Goal: Use online tool/utility: Utilize a website feature to perform a specific function

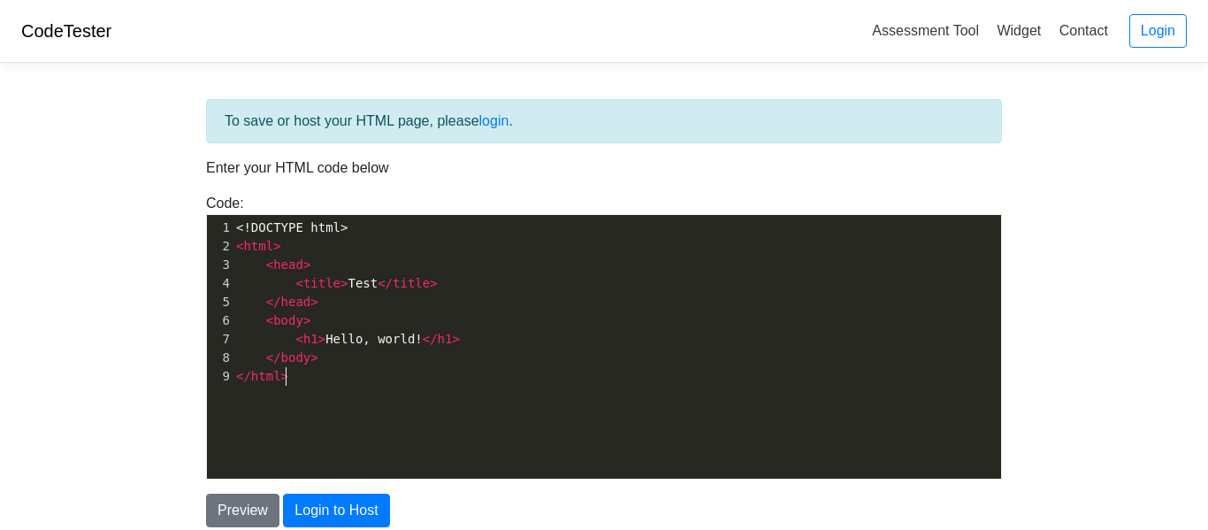
scroll to position [6, 0]
click at [342, 382] on pre "</ html >" at bounding box center [617, 376] width 769 height 19
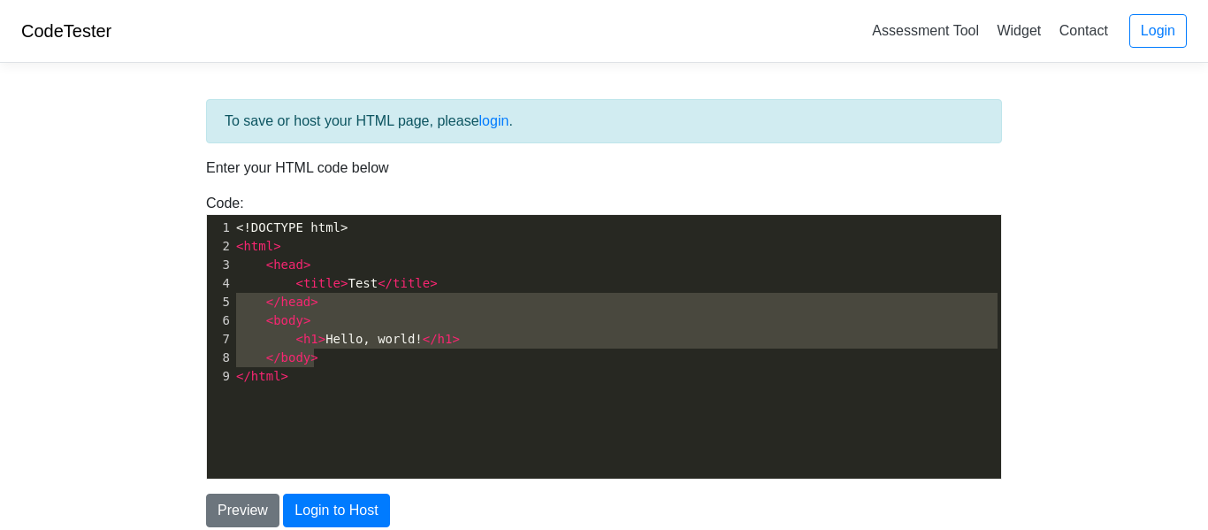
type textarea "<title>Test</title> </head> <body> <h1>Hello, world!</h1> </body>"
drag, startPoint x: 346, startPoint y: 364, endPoint x: 140, endPoint y: 289, distance: 219.4
click at [140, 289] on body "CodeTester Assessment Tool Widget Contact Login To save or host your HTML page,…" at bounding box center [604, 318] width 1208 height 637
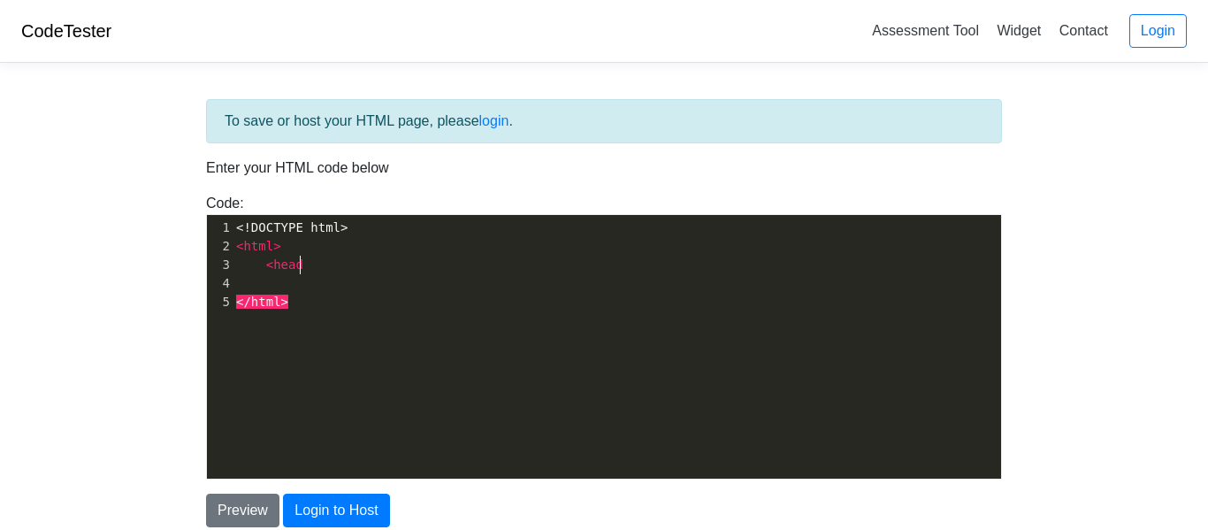
type textarea "<head?"
type textarea ">"
click at [266, 259] on span "<" at bounding box center [269, 264] width 7 height 14
click at [318, 259] on pre "< head >" at bounding box center [617, 265] width 769 height 19
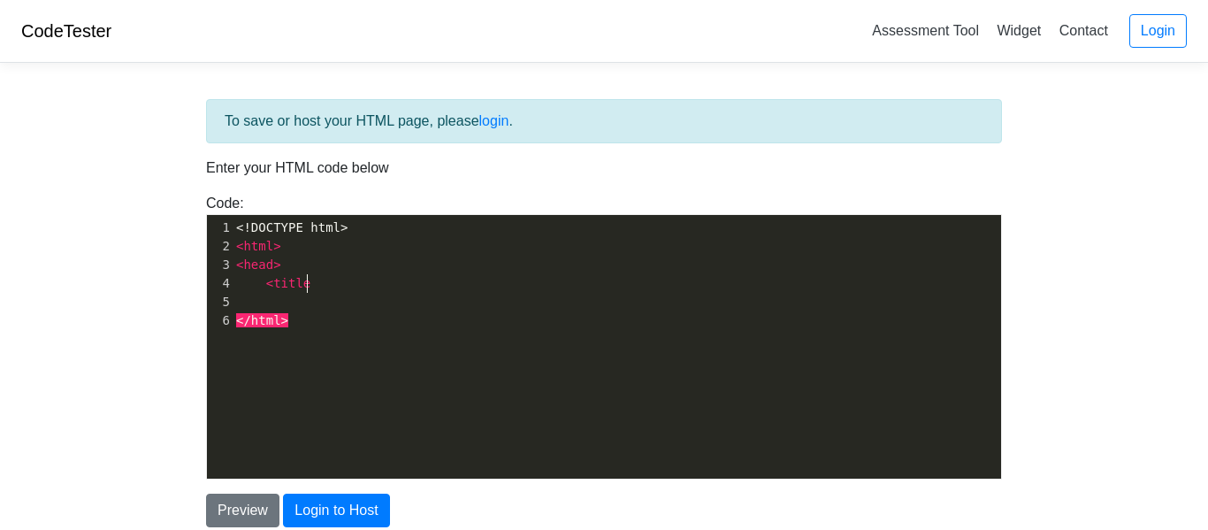
scroll to position [6, 49]
type textarea "<title>"
type textarea "HTML Code Test<title/"
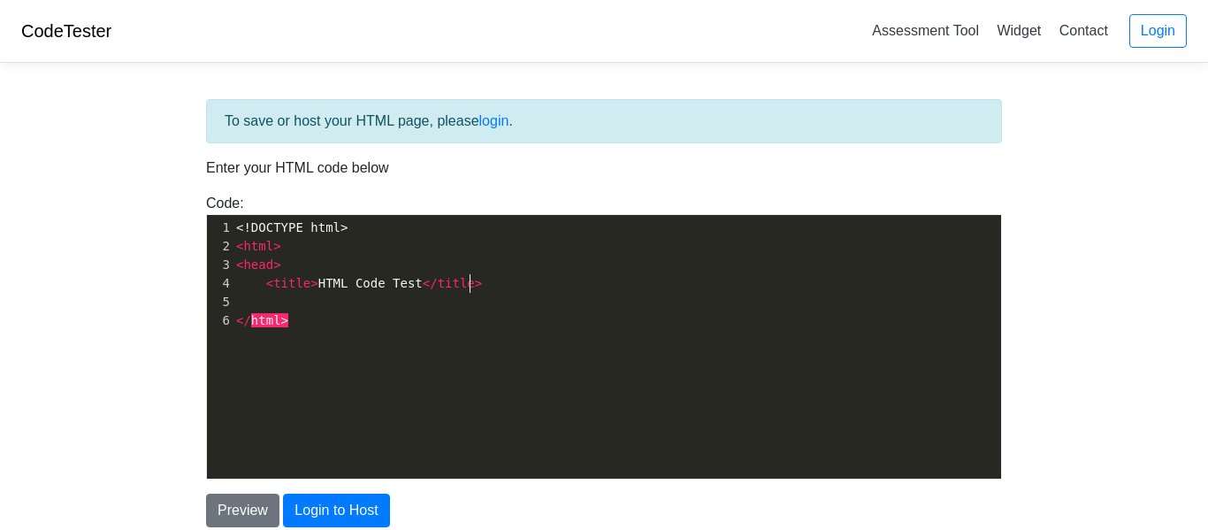
type textarea "/title>"
type textarea ","
type textarea "</head>"
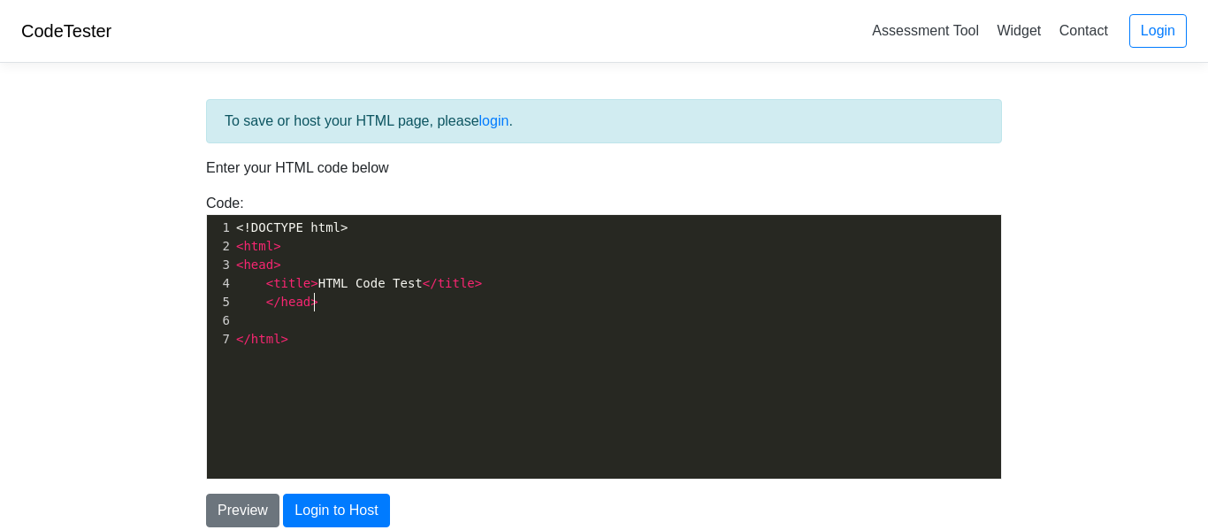
click at [238, 261] on span "<" at bounding box center [239, 264] width 7 height 14
click at [266, 300] on span "</" at bounding box center [273, 302] width 15 height 14
click at [237, 512] on button "Preview" at bounding box center [242, 511] width 73 height 34
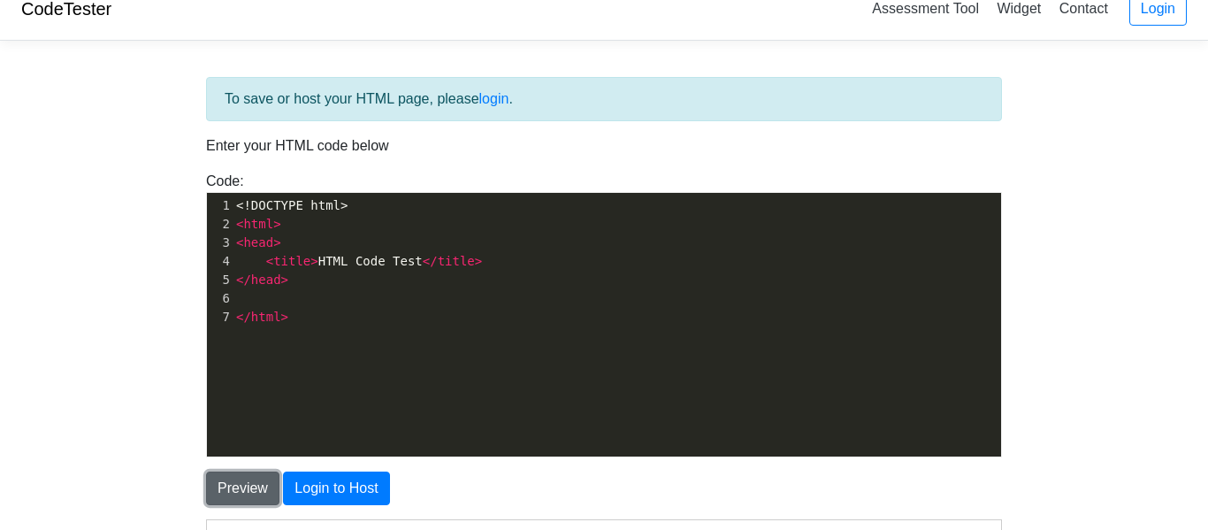
scroll to position [0, 0]
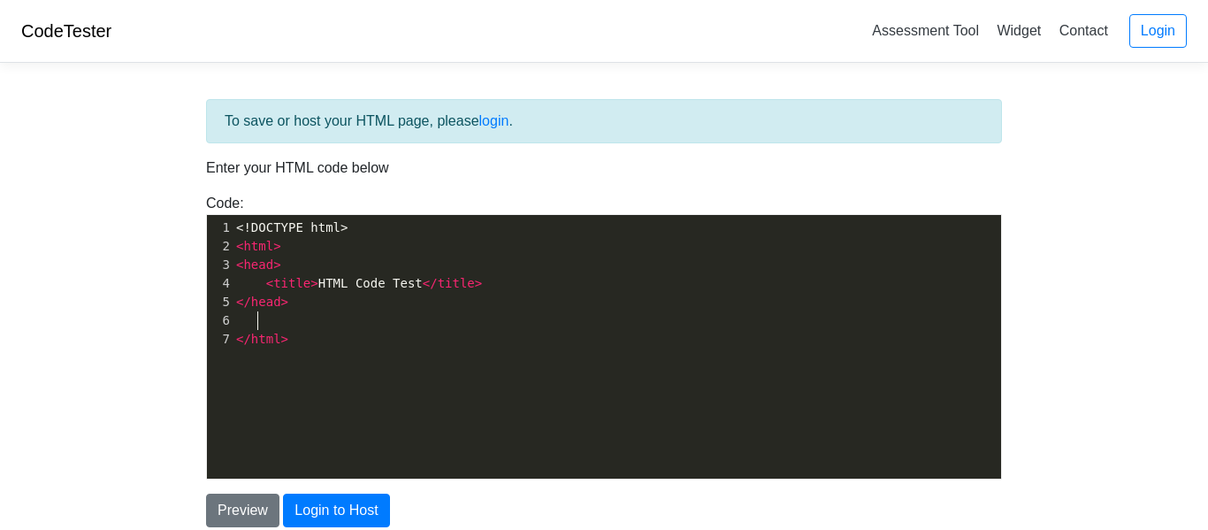
click at [254, 320] on span at bounding box center [251, 320] width 30 height 14
type textarea ","
type textarea "<img"
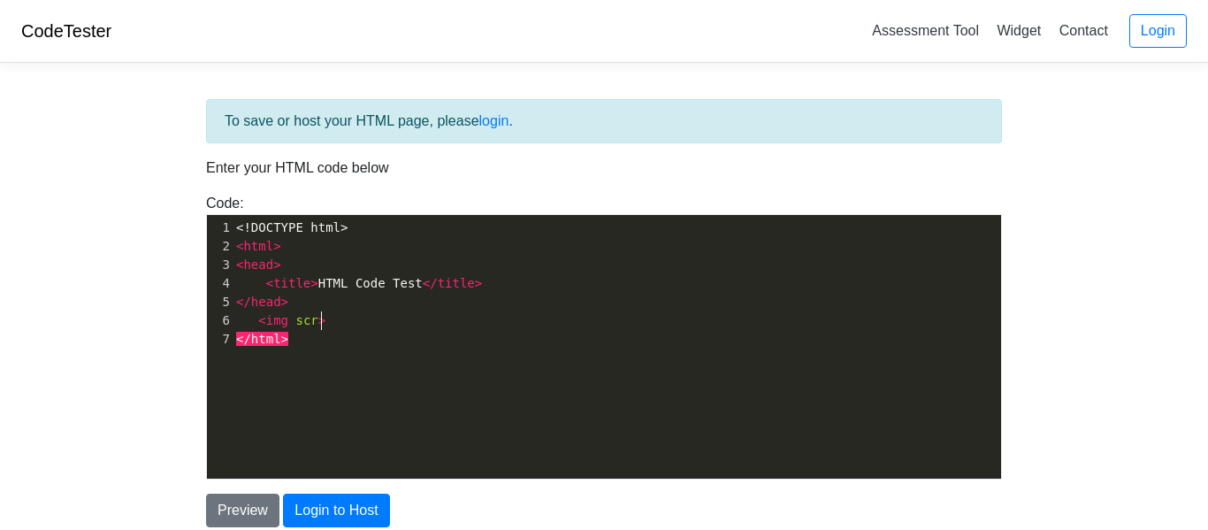
scroll to position [6, 34]
type textarea "scr>"
click at [310, 317] on span "scr" at bounding box center [306, 320] width 22 height 14
type textarea "=""
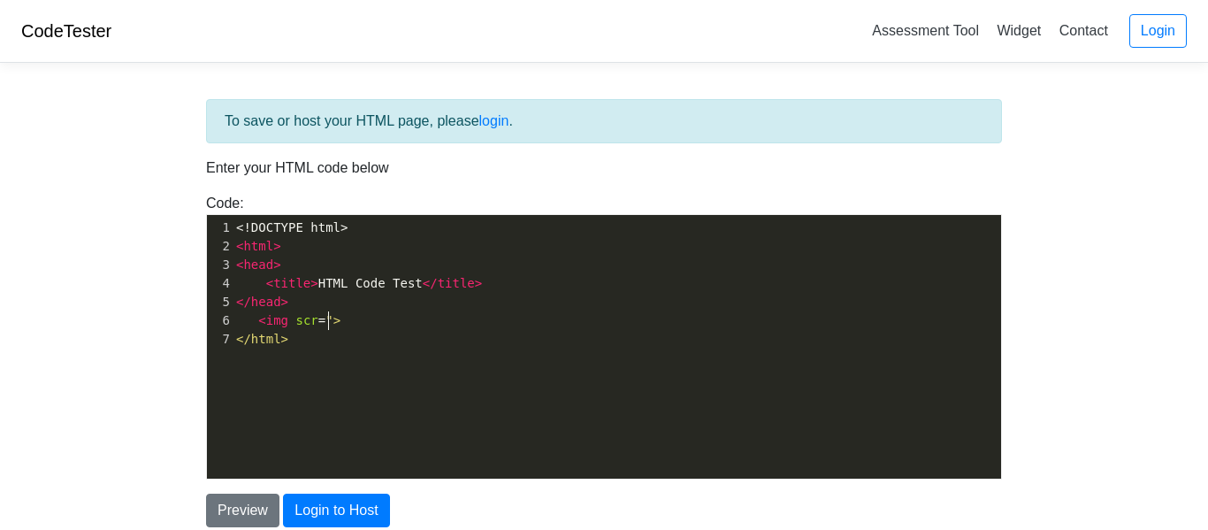
paste textarea """
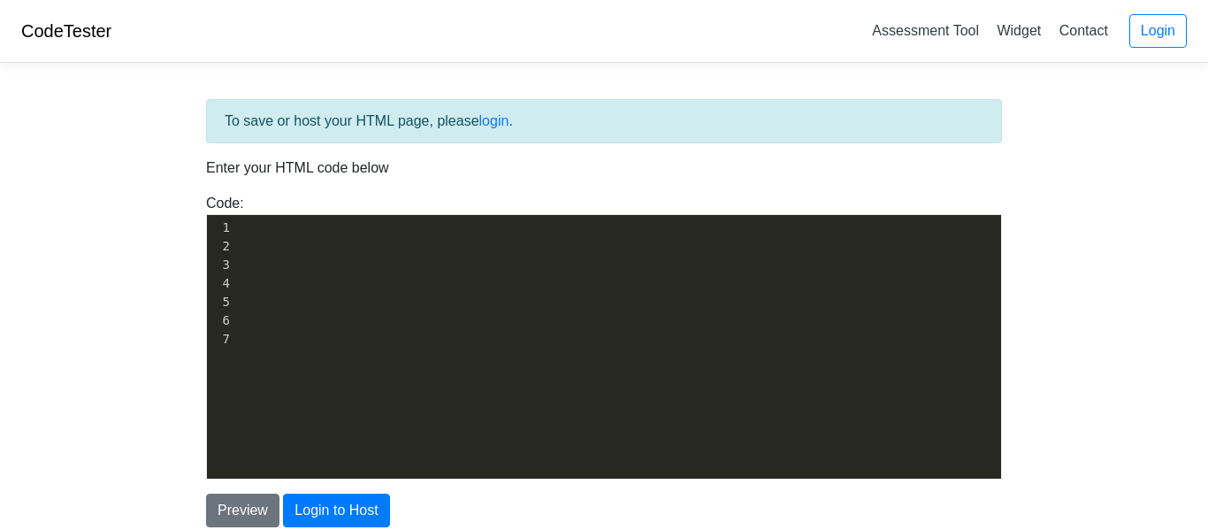
scroll to position [6, 8]
type textarea """
click at [217, 509] on button "Preview" at bounding box center [242, 511] width 73 height 34
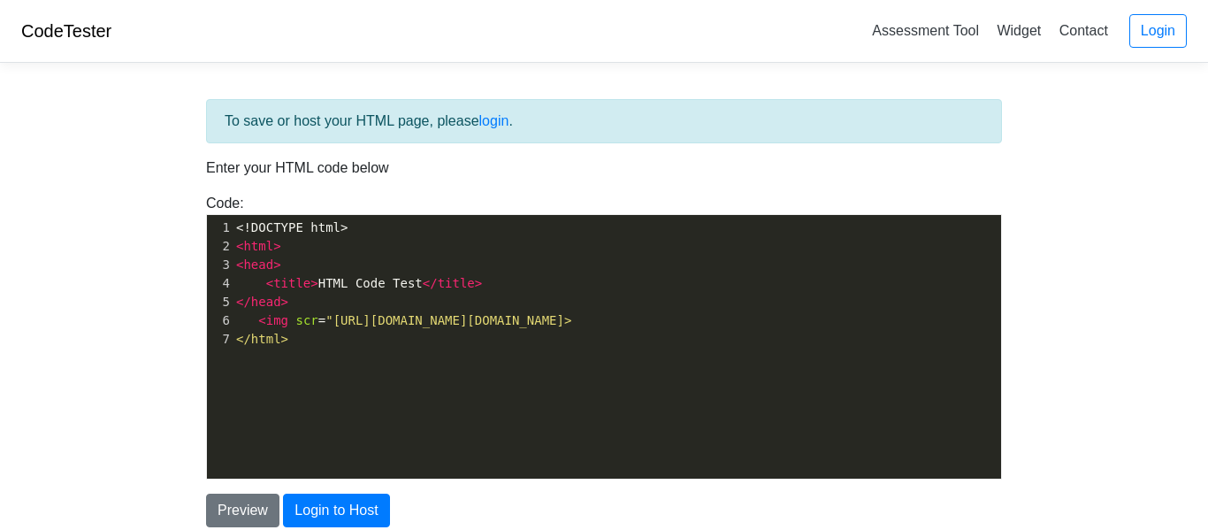
click at [325, 327] on span ""[URL][DOMAIN_NAME][DOMAIN_NAME]>" at bounding box center [448, 320] width 246 height 14
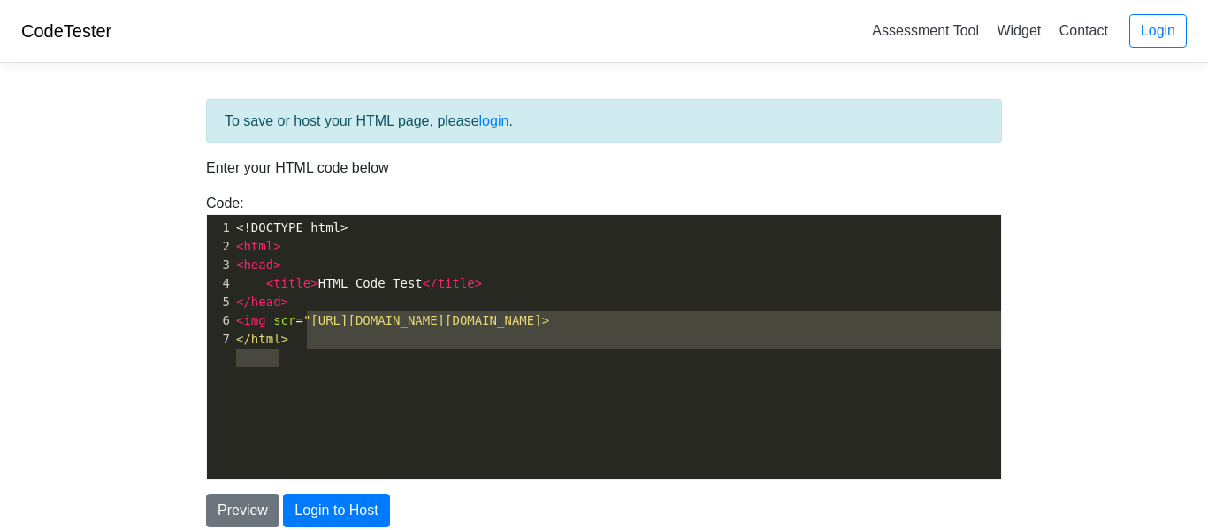
type textarea ""[URL][DOMAIN_NAME][DOMAIN_NAME]> </html"
drag, startPoint x: 280, startPoint y: 356, endPoint x: 301, endPoint y: 313, distance: 48.3
click at [301, 313] on div "1 <!DOCTYPE html> 2 < html > 3 < head > 4 < title > HTML Code Test </ title > 5…" at bounding box center [943, 283] width 1421 height 130
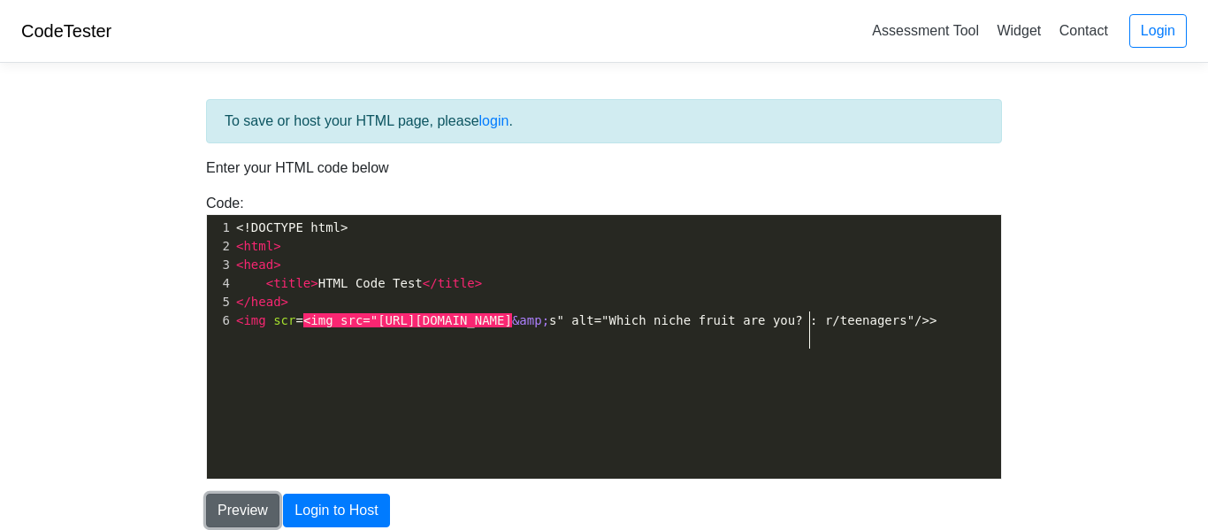
click at [255, 501] on button "Preview" at bounding box center [242, 511] width 73 height 34
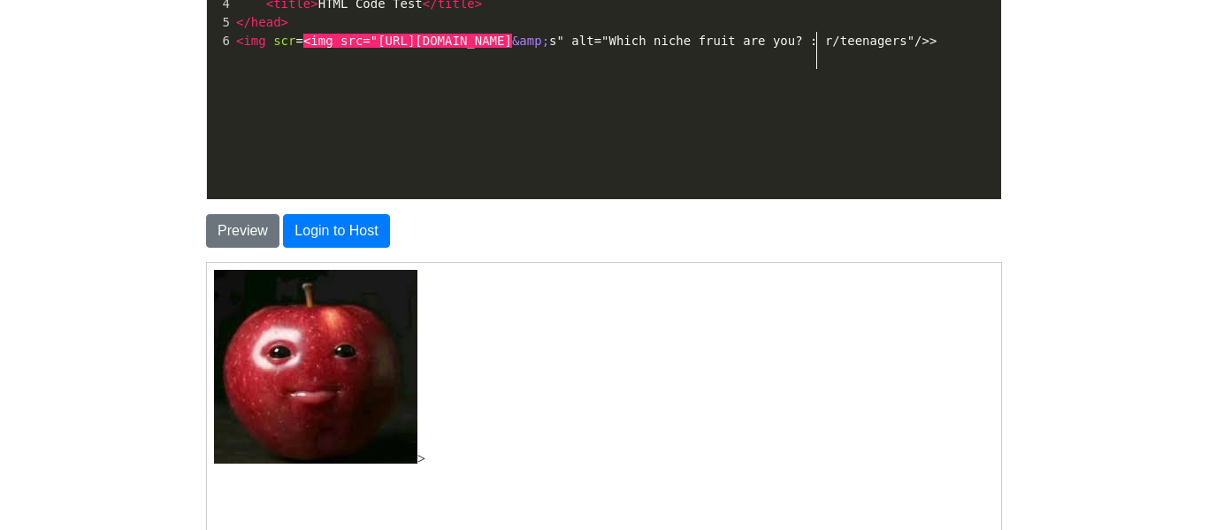
click at [816, 50] on pre "< img scr = <img src="[URL][DOMAIN_NAME] &amp; s" alt="Which niche fruit are yo…" at bounding box center [617, 41] width 769 height 19
click at [821, 50] on pre "< img scr = <img src="[URL][DOMAIN_NAME] &amp; s" alt="Which niche fruit are yo…" at bounding box center [617, 41] width 769 height 19
click at [222, 233] on button "Preview" at bounding box center [242, 231] width 73 height 34
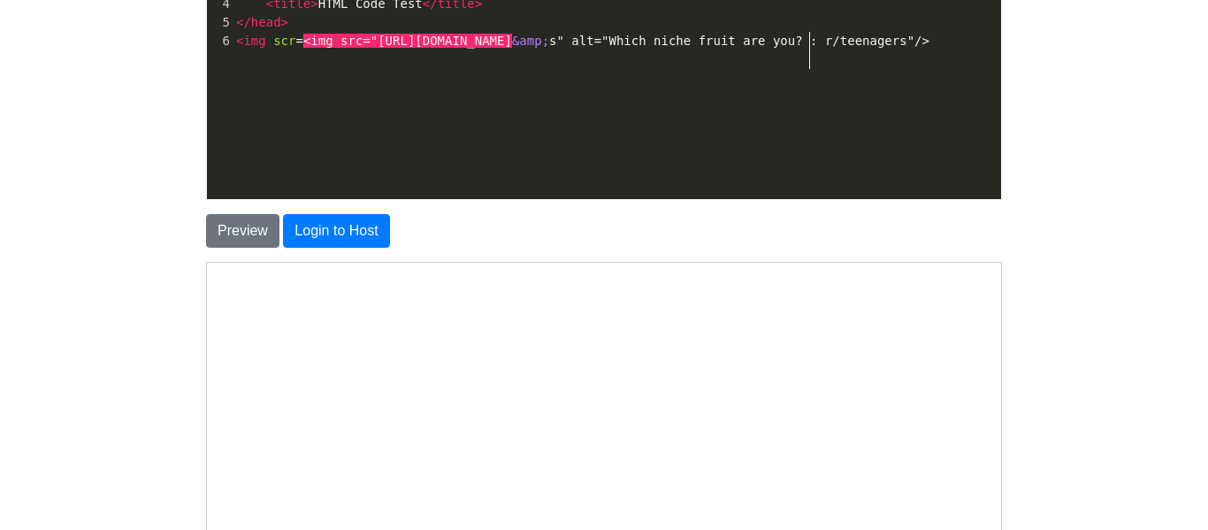
click at [812, 50] on pre "< img scr = <img src="[URL][DOMAIN_NAME] &amp; s" alt="Which niche fruit are yo…" at bounding box center [617, 41] width 769 height 19
type textarea ">"
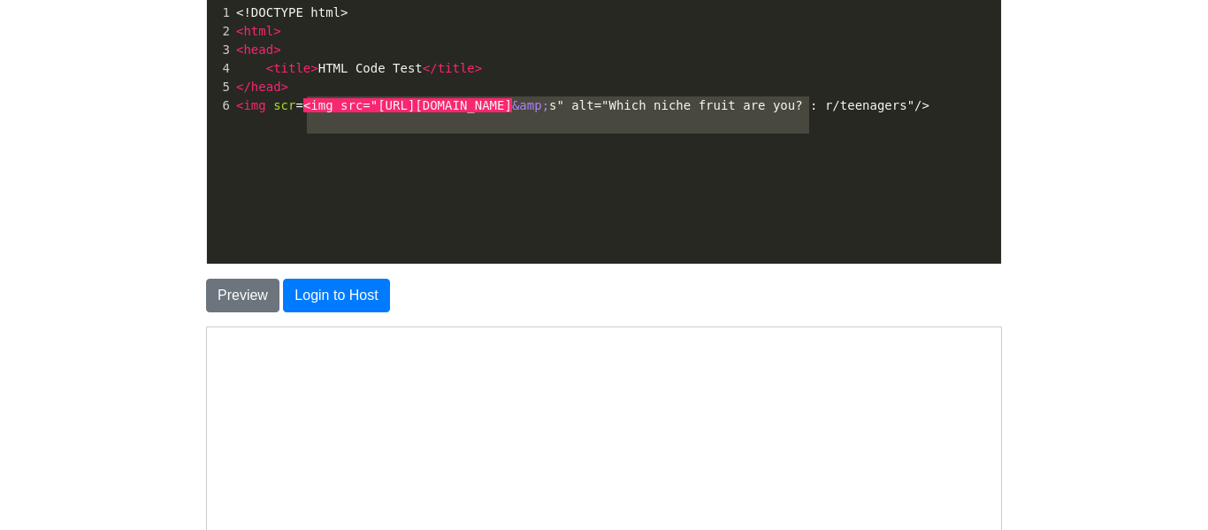
type textarea "<img src="[URL][DOMAIN_NAME]" alt="Which niche fruit are you? : r/teenagers"/>"
type textarea "img src="[URL][DOMAIN_NAME]" alt="Which niche fruit are you? : r/teenagers"/>"
drag, startPoint x: 842, startPoint y: 57, endPoint x: 303, endPoint y: 117, distance: 541.9
click at [303, 115] on pre "< img scr = <img src="[URL][DOMAIN_NAME] &amp; s" alt="Which niche fruit are yo…" at bounding box center [617, 105] width 769 height 19
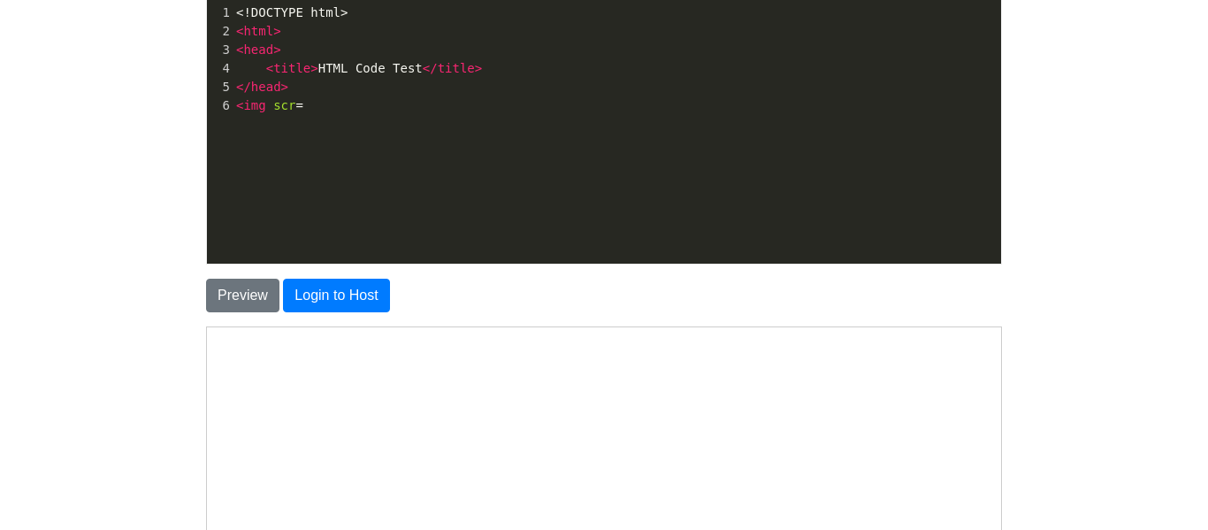
type textarea "<"
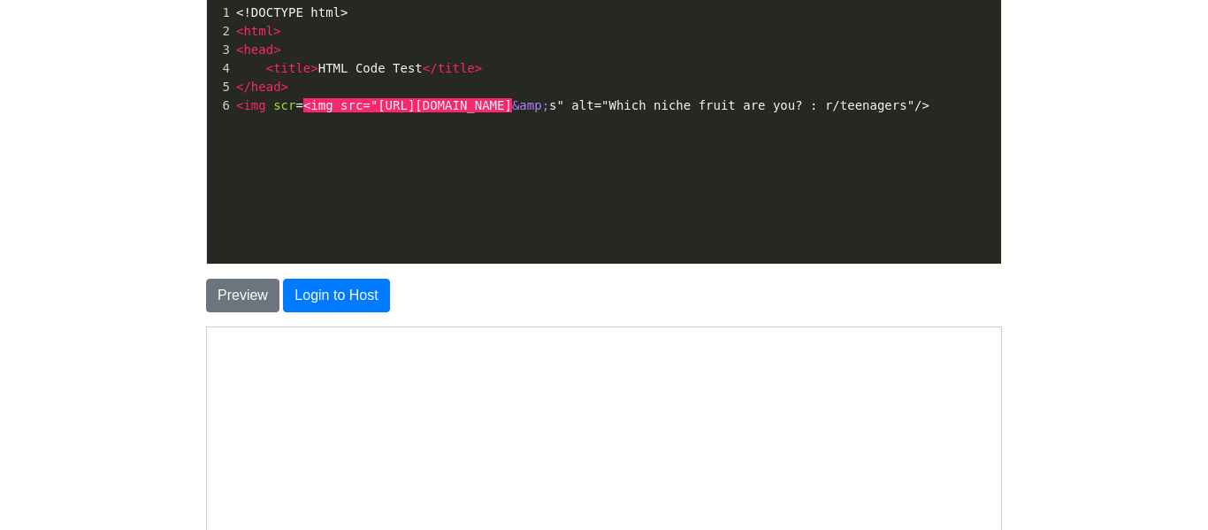
click at [310, 104] on span "<img src="[URL][DOMAIN_NAME]" at bounding box center [407, 105] width 209 height 14
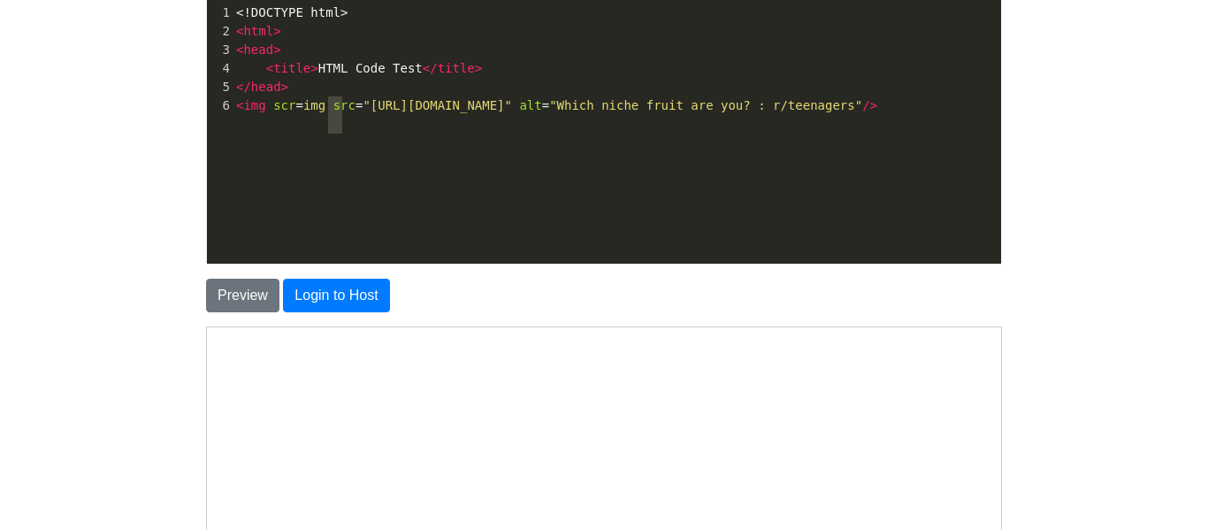
type textarea "src="
drag, startPoint x: 327, startPoint y: 104, endPoint x: 353, endPoint y: 103, distance: 25.7
click at [353, 103] on span "< img scr = img src = "[URL][DOMAIN_NAME]" alt = "Which niche fruit are you? : …" at bounding box center [556, 105] width 641 height 14
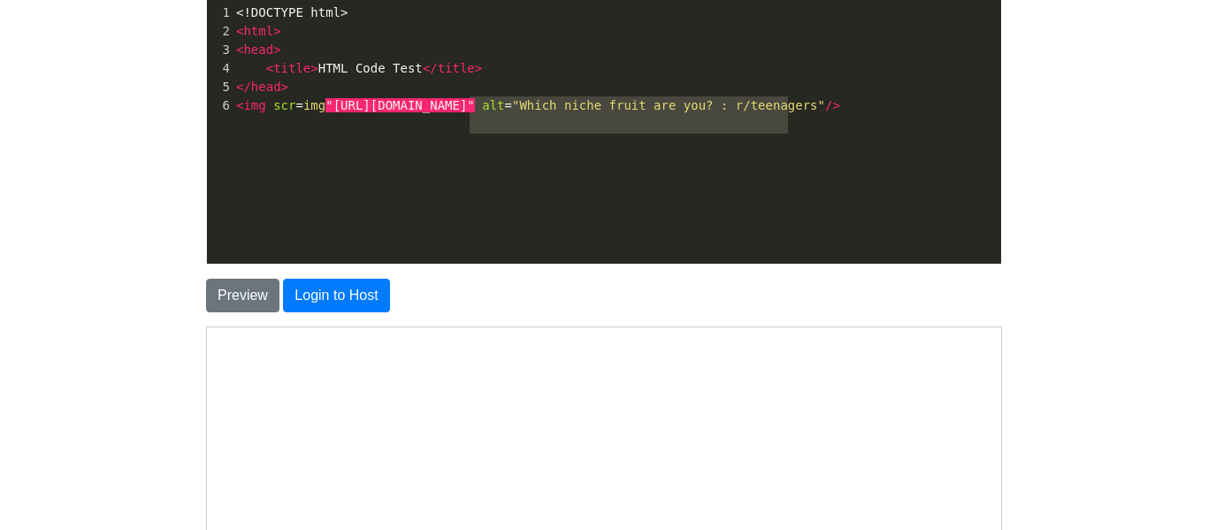
type textarea "alt="Which niche fruit are you? : r/teenagers""
drag, startPoint x: 470, startPoint y: 124, endPoint x: 793, endPoint y: 119, distance: 322.9
click at [793, 112] on span "< img scr = img "[URL][DOMAIN_NAME]" alt = "Which niche fruit are you? : r/teen…" at bounding box center [538, 105] width 604 height 14
type textarea "alt="Which niche fruit are you? : r/teenagers""
drag, startPoint x: 793, startPoint y: 122, endPoint x: 464, endPoint y: 108, distance: 328.5
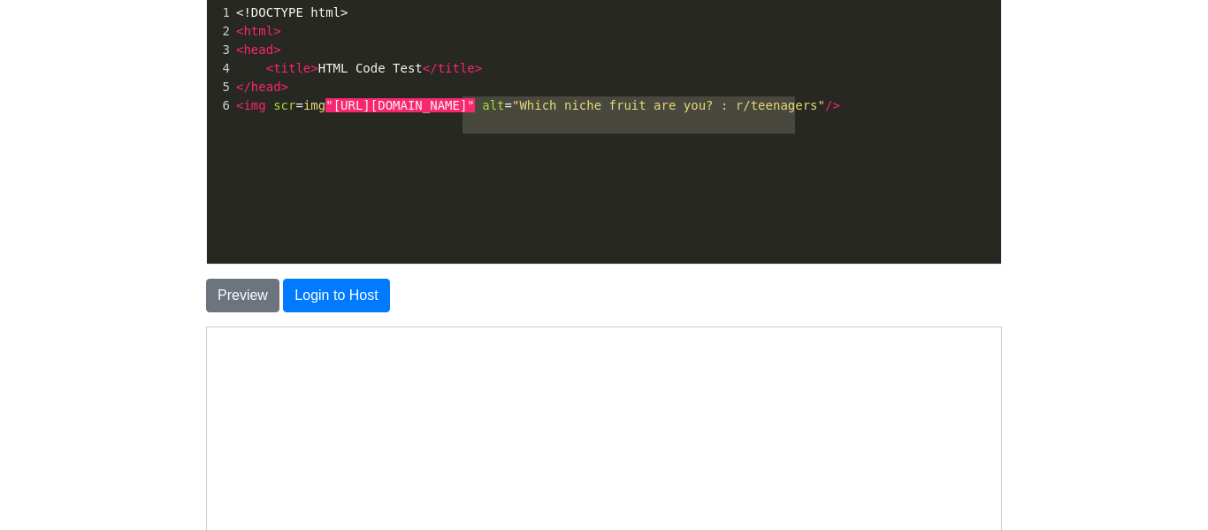
click at [464, 108] on span "< img scr = img "[URL][DOMAIN_NAME]" alt = "Which niche fruit are you? : r/teen…" at bounding box center [538, 105] width 604 height 14
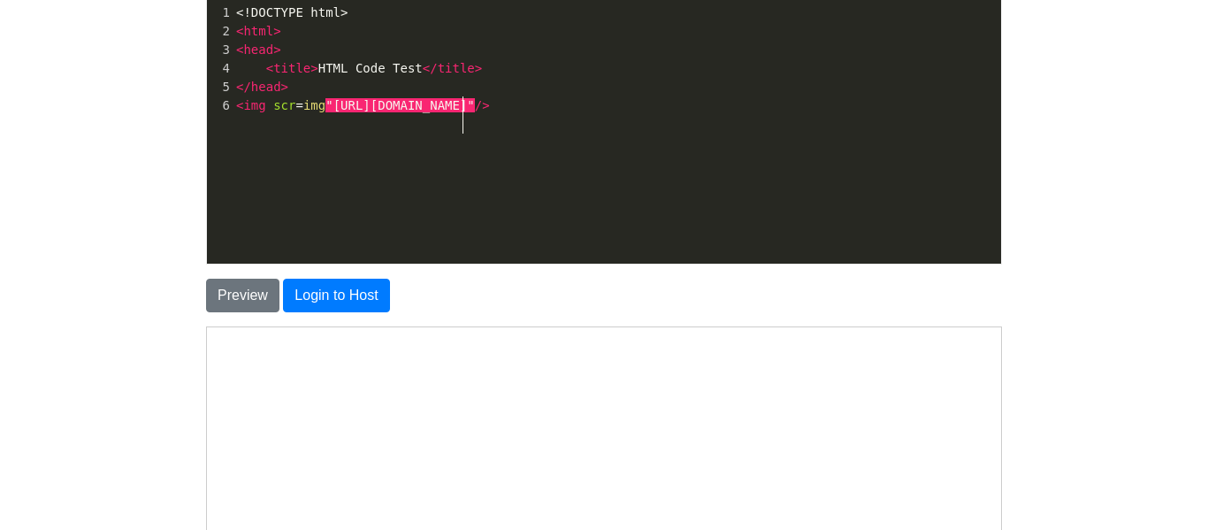
click at [263, 276] on div "Preview Login to Host" at bounding box center [604, 288] width 823 height 48
click at [239, 287] on button "Preview" at bounding box center [242, 296] width 73 height 34
click at [475, 112] on span "/>" at bounding box center [482, 105] width 15 height 14
click at [246, 287] on button "Preview" at bounding box center [242, 296] width 73 height 34
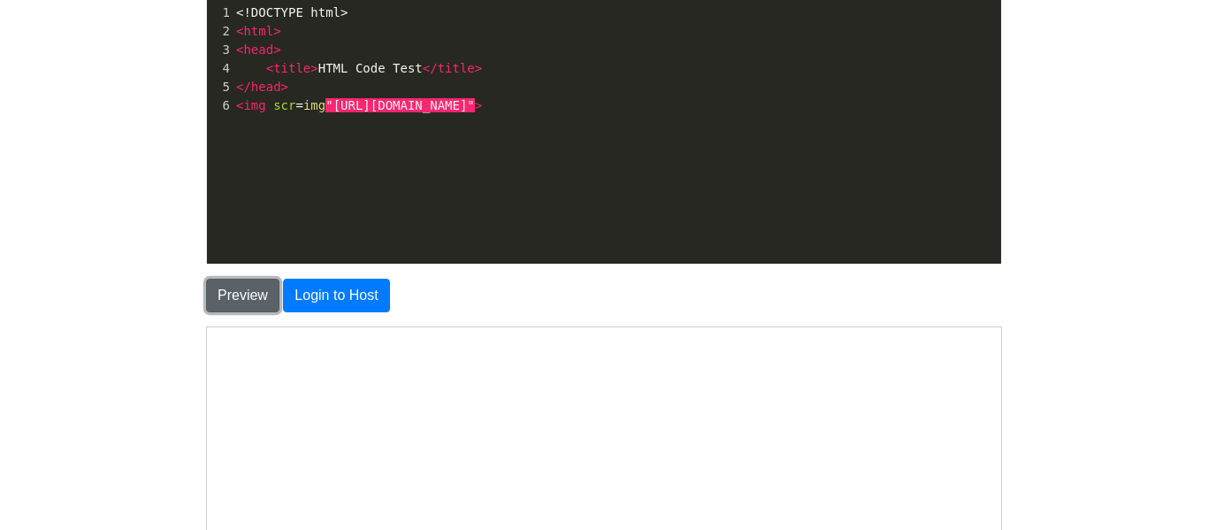
click at [246, 287] on button "Preview" at bounding box center [242, 296] width 73 height 34
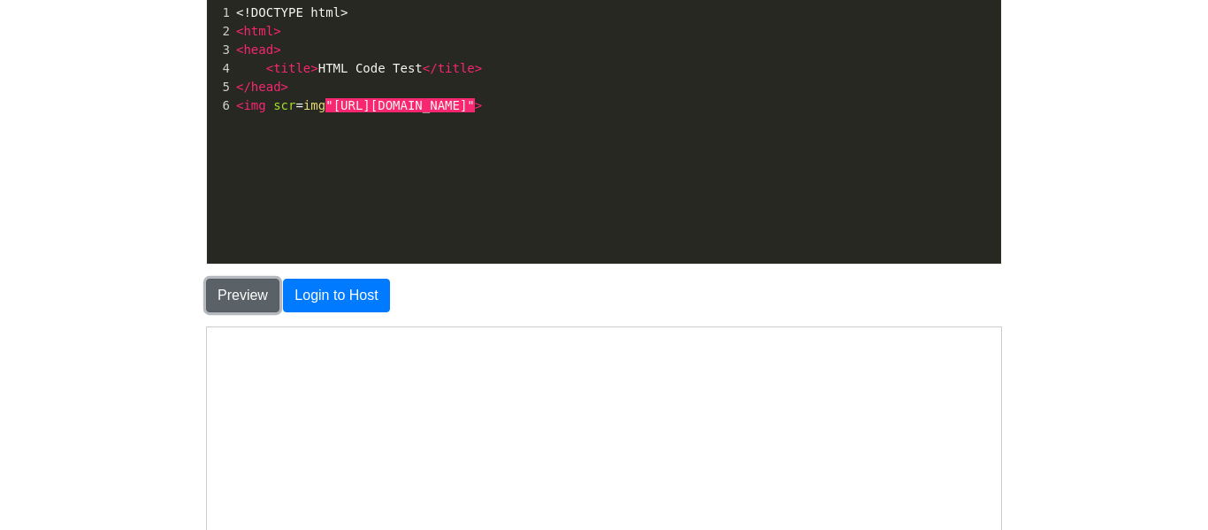
click at [246, 287] on button "Preview" at bounding box center [242, 296] width 73 height 34
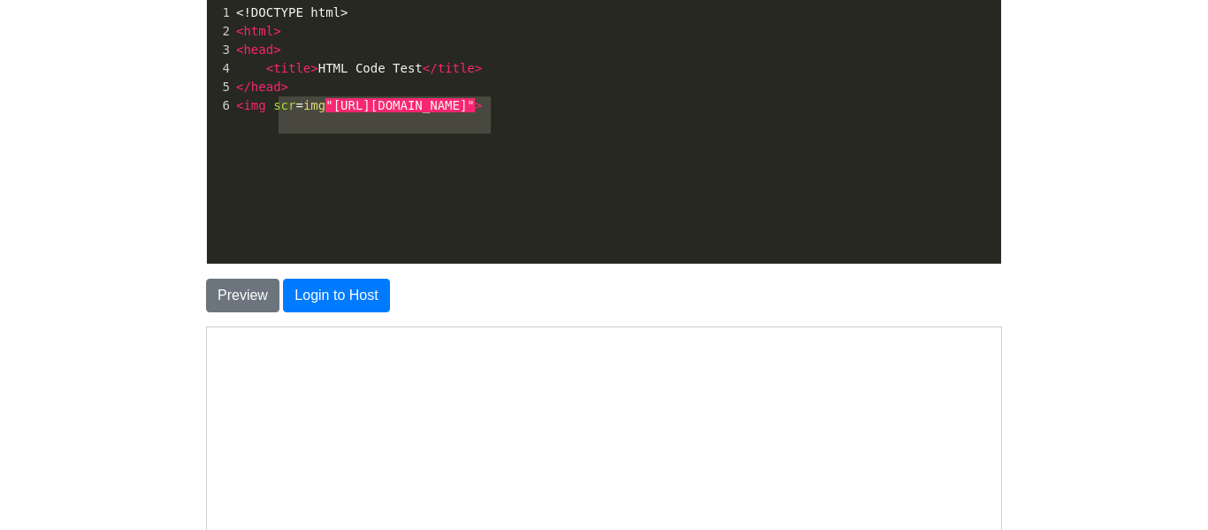
type textarea "cr=img"[URL]"
drag, startPoint x: 276, startPoint y: 101, endPoint x: 497, endPoint y: 123, distance: 222.2
click at [497, 115] on pre "< img scr = img "[URL][DOMAIN_NAME]" >" at bounding box center [617, 105] width 769 height 19
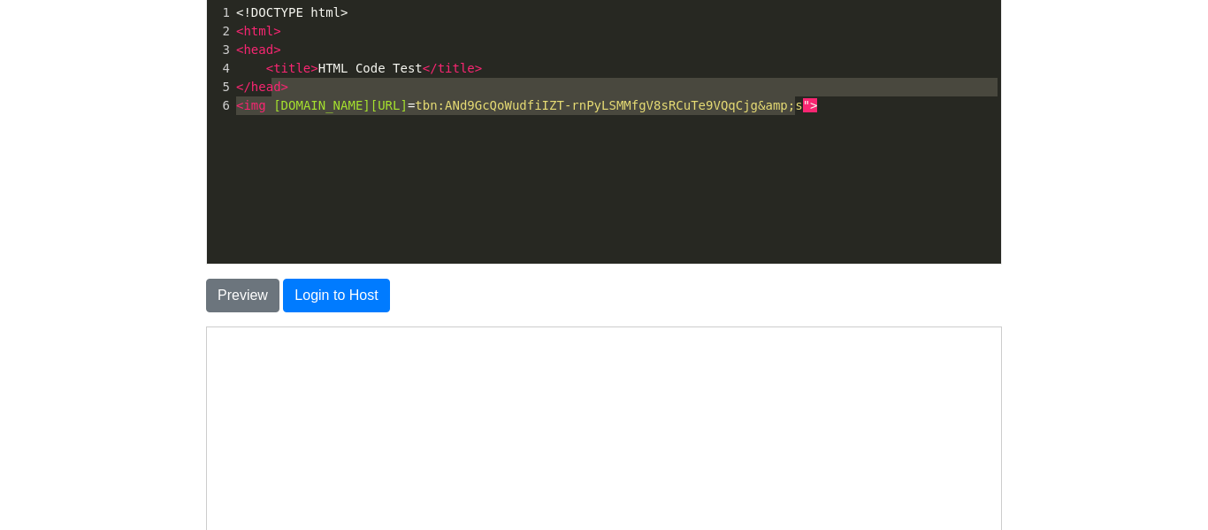
type textarea "[DOMAIN_NAME][URL]">"
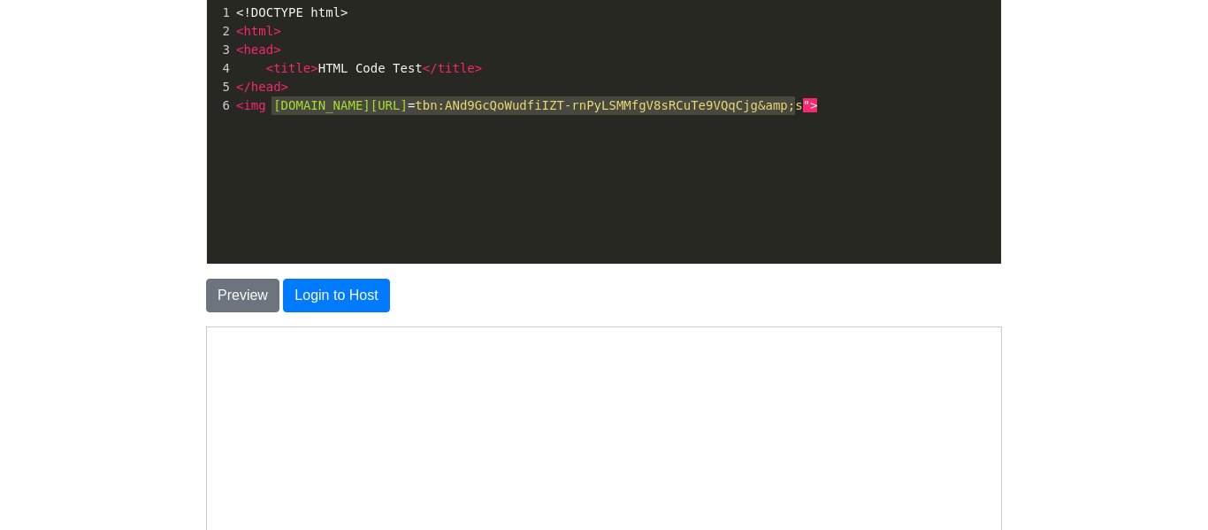
drag, startPoint x: 812, startPoint y: 108, endPoint x: 273, endPoint y: 104, distance: 538.7
click at [273, 104] on pre "< img [DOMAIN_NAME][URL] = tbn:ANd9GcQoWudfiIZT-rnPyLSMMfgV8sRCuTe9VQqCjg&amp;s…" at bounding box center [617, 105] width 769 height 19
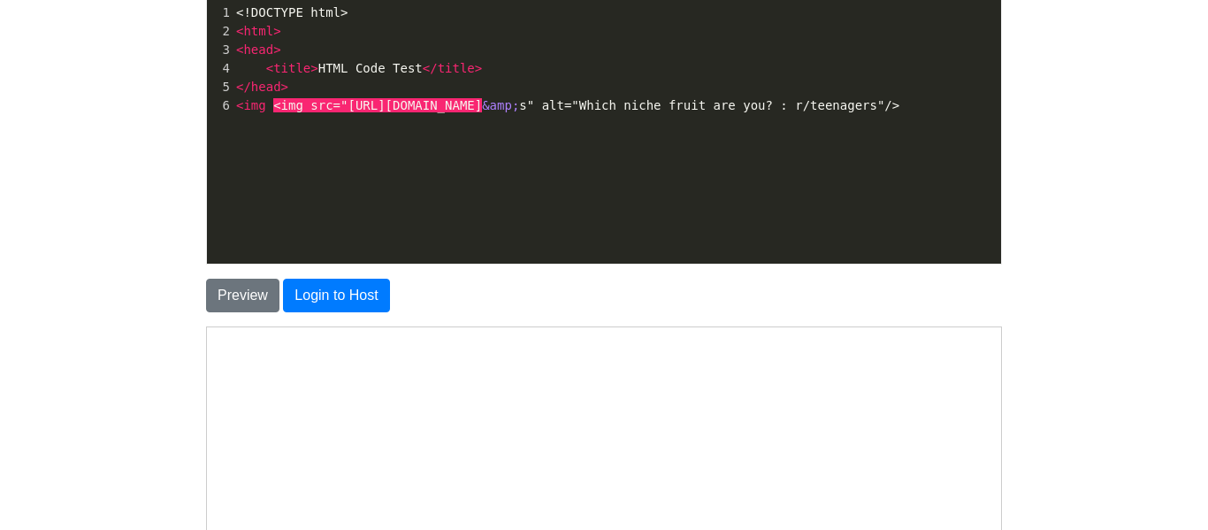
click at [267, 108] on span "< img <img src="[URL][DOMAIN_NAME] &amp; s" alt="Which niche fruit are you? : r…" at bounding box center [567, 105] width 663 height 14
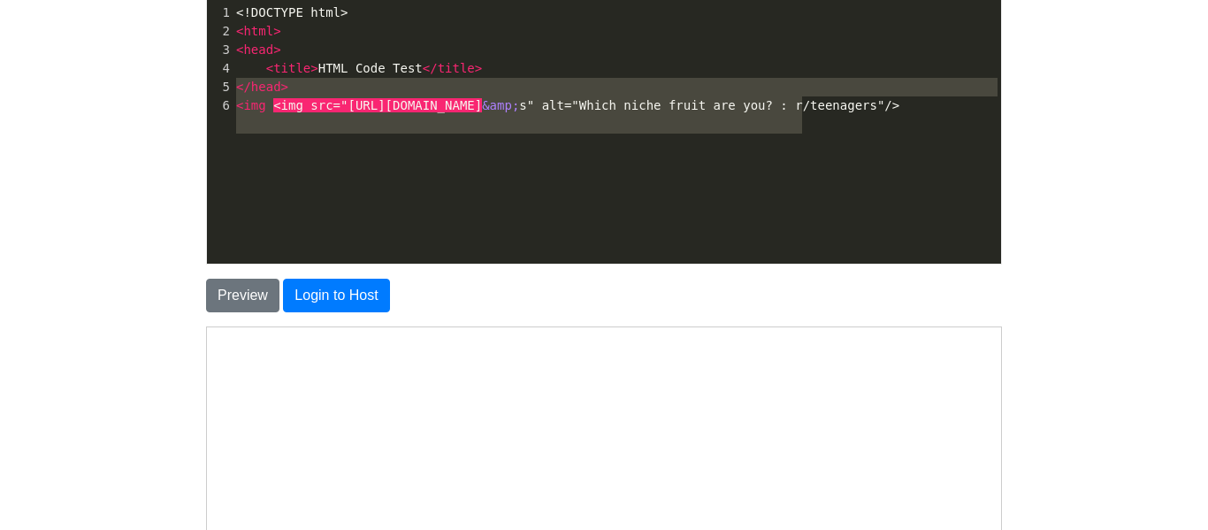
type textarea "<img <img src="[URL][DOMAIN_NAME]"
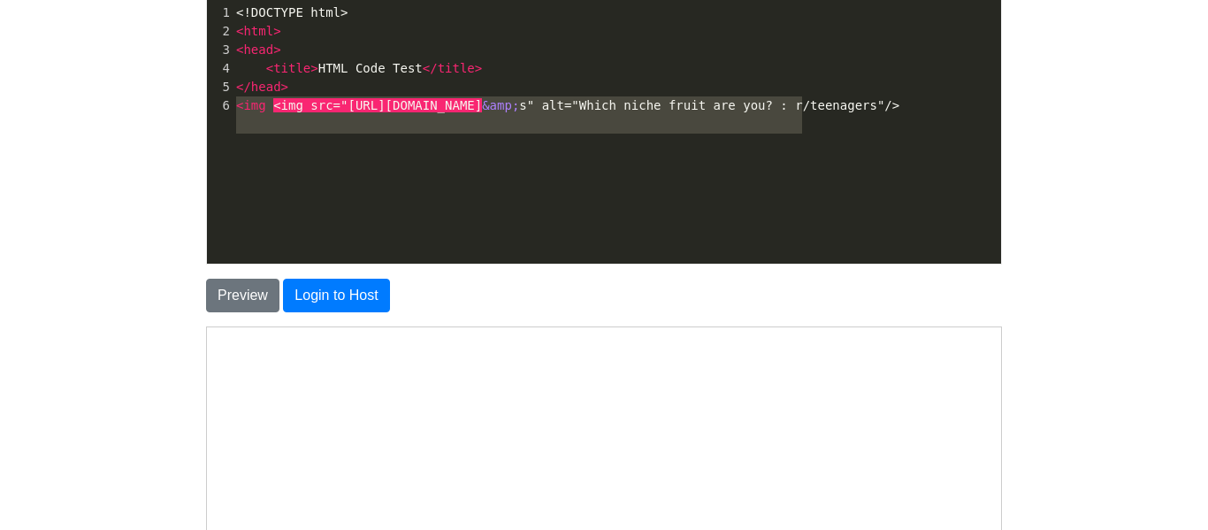
drag, startPoint x: 801, startPoint y: 121, endPoint x: 199, endPoint y: 103, distance: 602.6
click at [199, 103] on div "Code: <!DOCTYPE html> <html> <head> <title>Test</title> </head> <body> <h1>Hell…" at bounding box center [604, 121] width 823 height 287
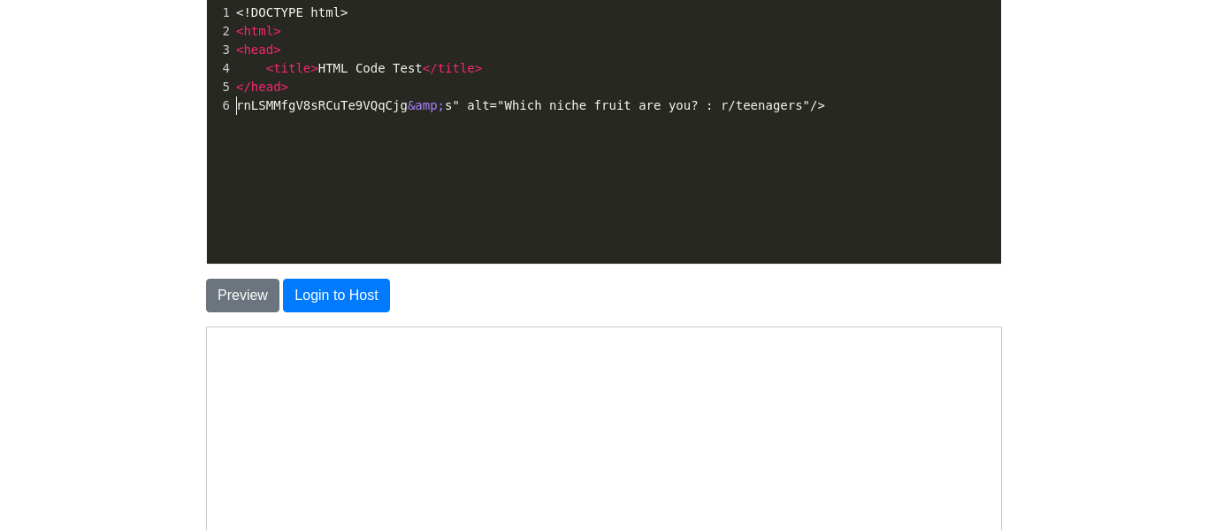
paste textarea "are"
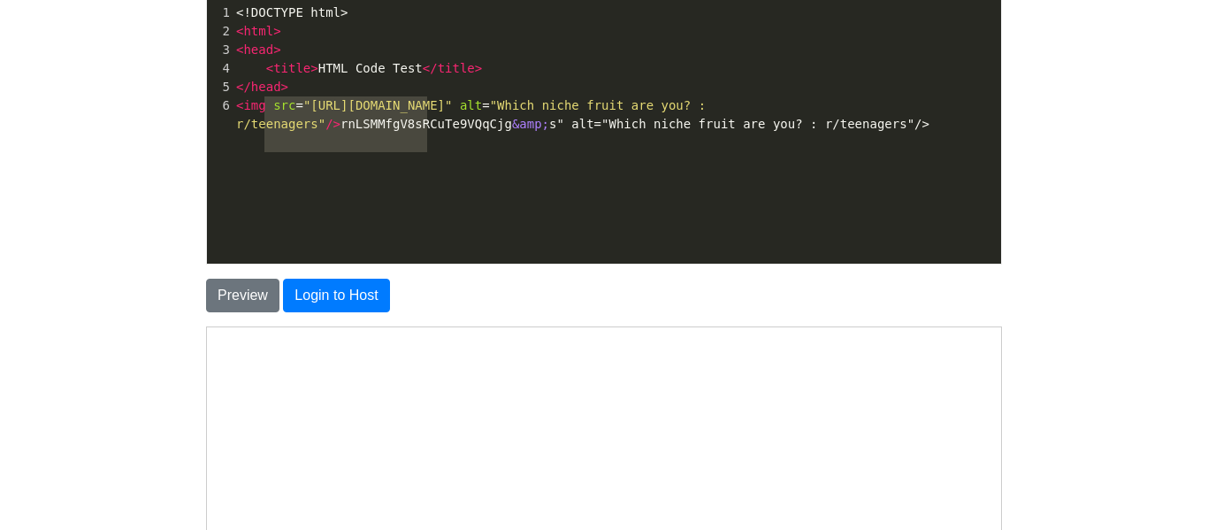
type textarea "<img src="[URL][DOMAIN_NAME]" alt="Which niche fruit are"
drag, startPoint x: 425, startPoint y: 149, endPoint x: 232, endPoint y: 112, distance: 197.2
click at [233, 112] on div "6 < img src = "[URL][DOMAIN_NAME]" alt = "Which niche fruit are you? : r/teenag…" at bounding box center [617, 114] width 769 height 37
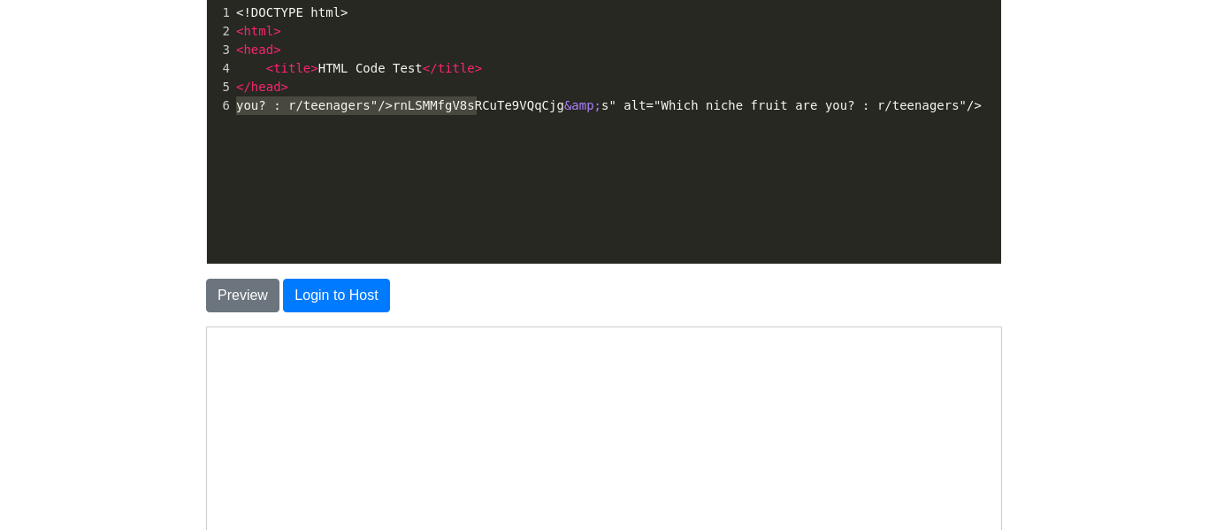
type textarea "you? : r/teenagers"/>rnLSMMfgV8sRC"
type textarea "</head>"
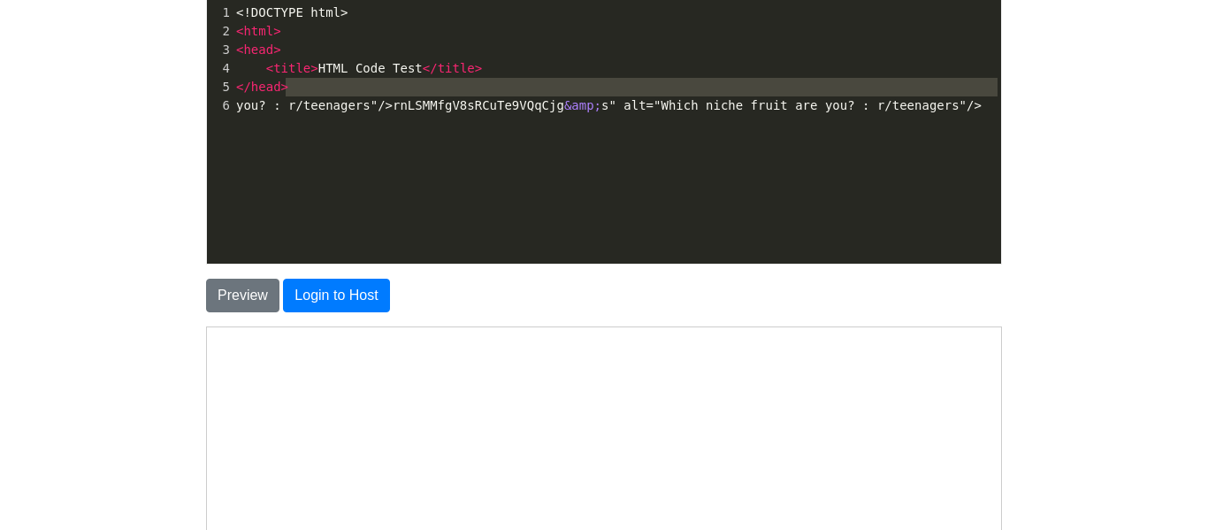
type textarea "you? : r/teenagers"/>rnLSMMfgV8sRCuTe9VQqCjg&amp;s" alt="Which niche fruit are …"
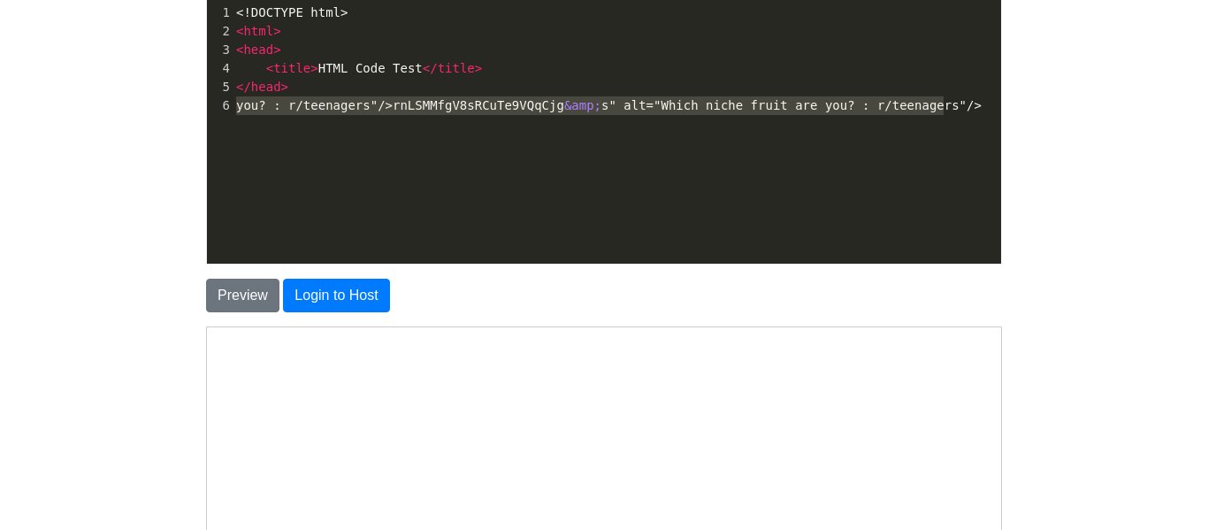
drag, startPoint x: 234, startPoint y: 110, endPoint x: 1018, endPoint y: 117, distance: 784.6
click at [1018, 117] on div "To save or host your HTML page, please login . Enter your HTML code below Code:…" at bounding box center [604, 329] width 849 height 934
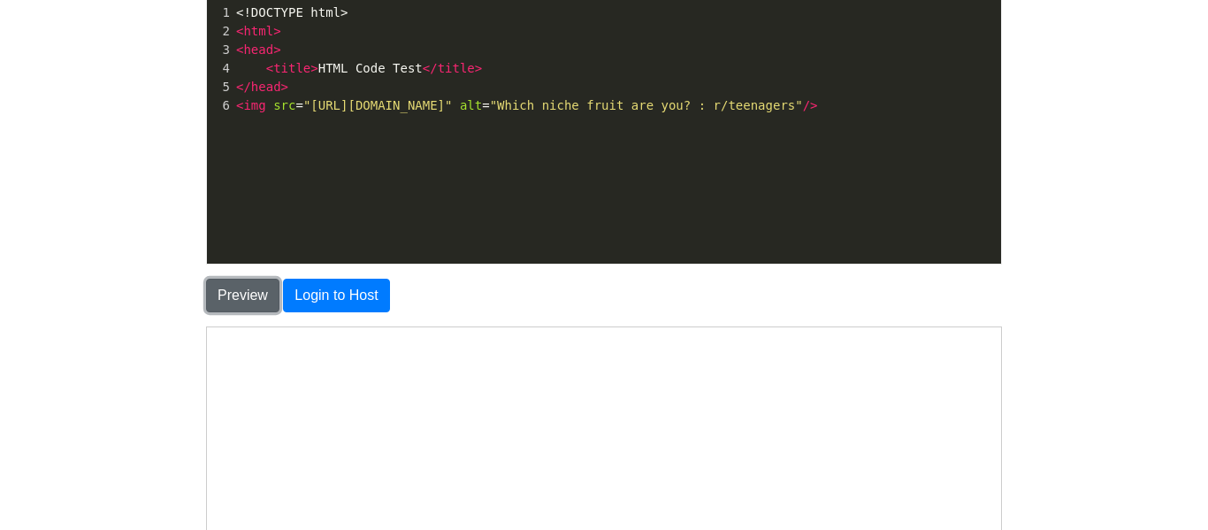
click at [243, 290] on button "Preview" at bounding box center [242, 296] width 73 height 34
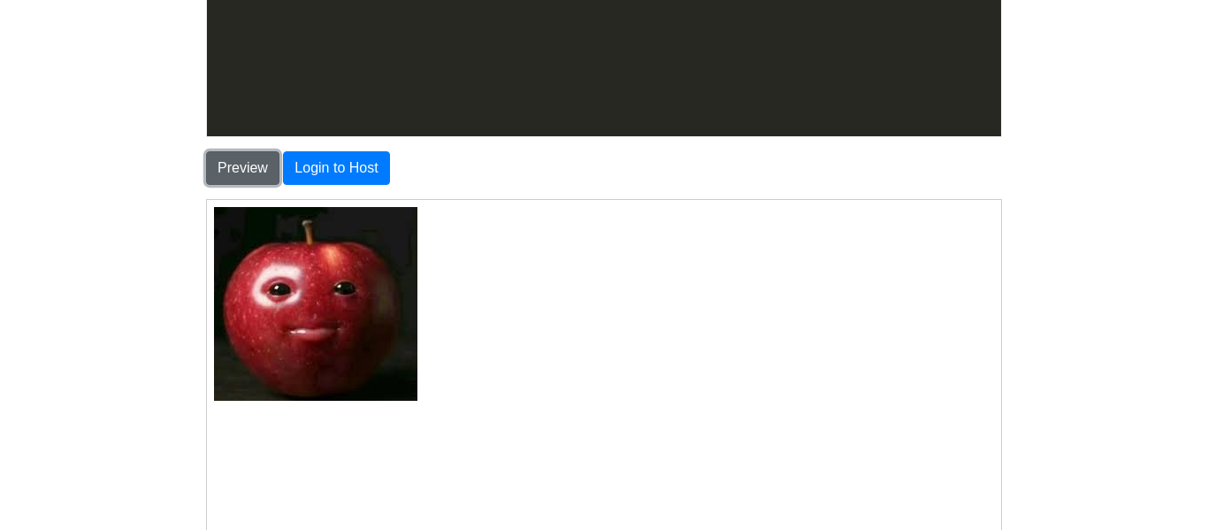
scroll to position [0, 0]
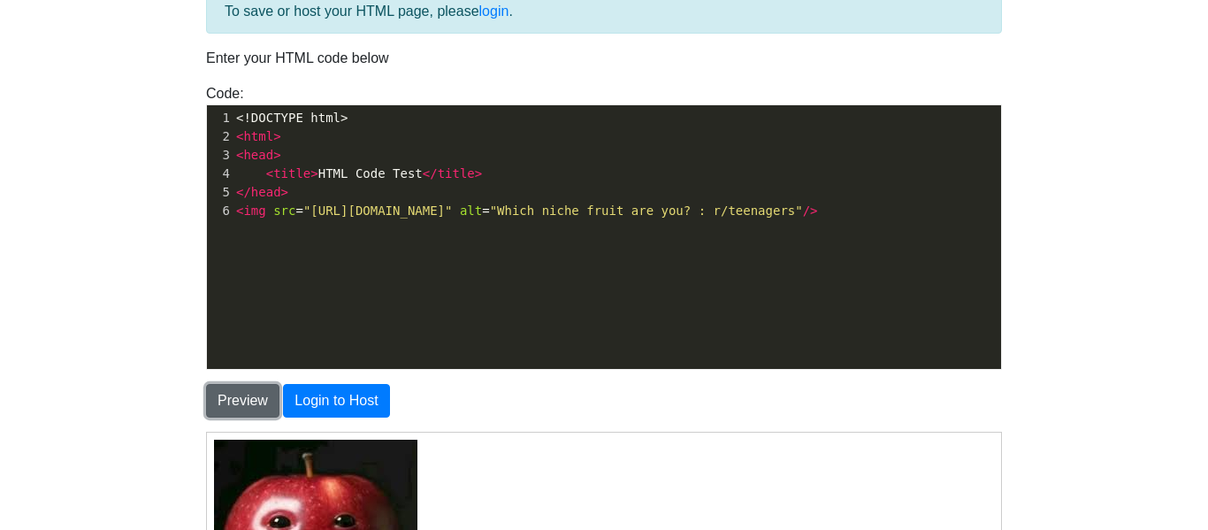
click at [223, 406] on button "Preview" at bounding box center [242, 401] width 73 height 34
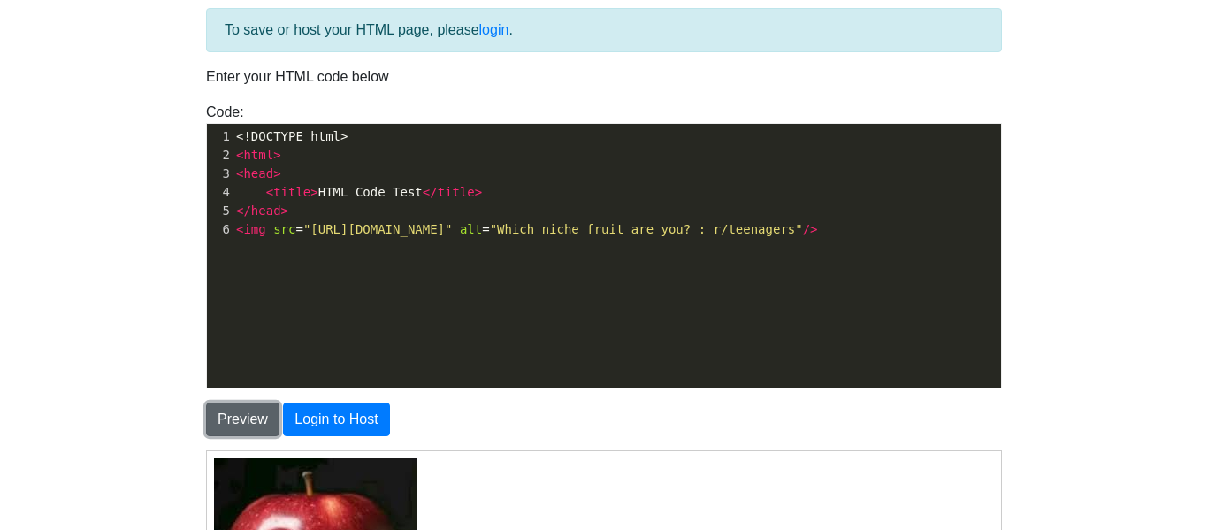
scroll to position [242, 0]
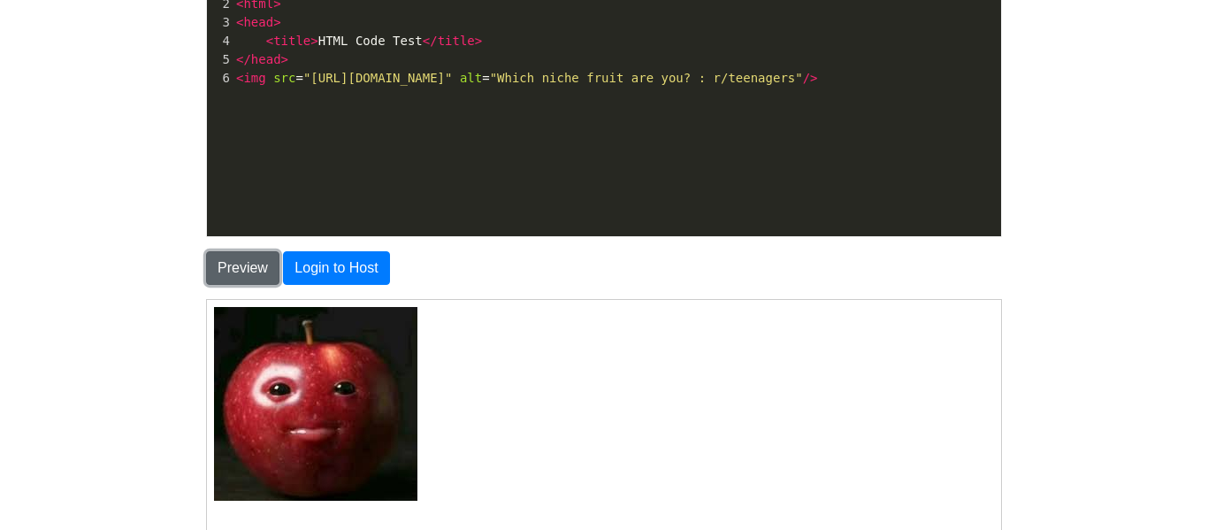
click at [231, 283] on button "Preview" at bounding box center [242, 268] width 73 height 34
click at [229, 266] on button "Preview" at bounding box center [242, 268] width 73 height 34
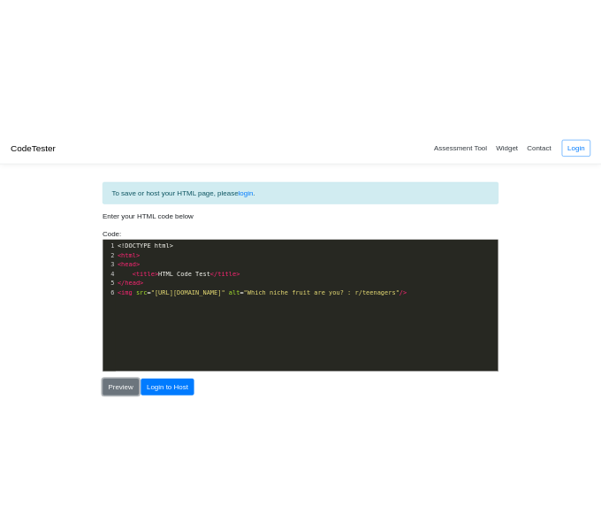
scroll to position [0, 0]
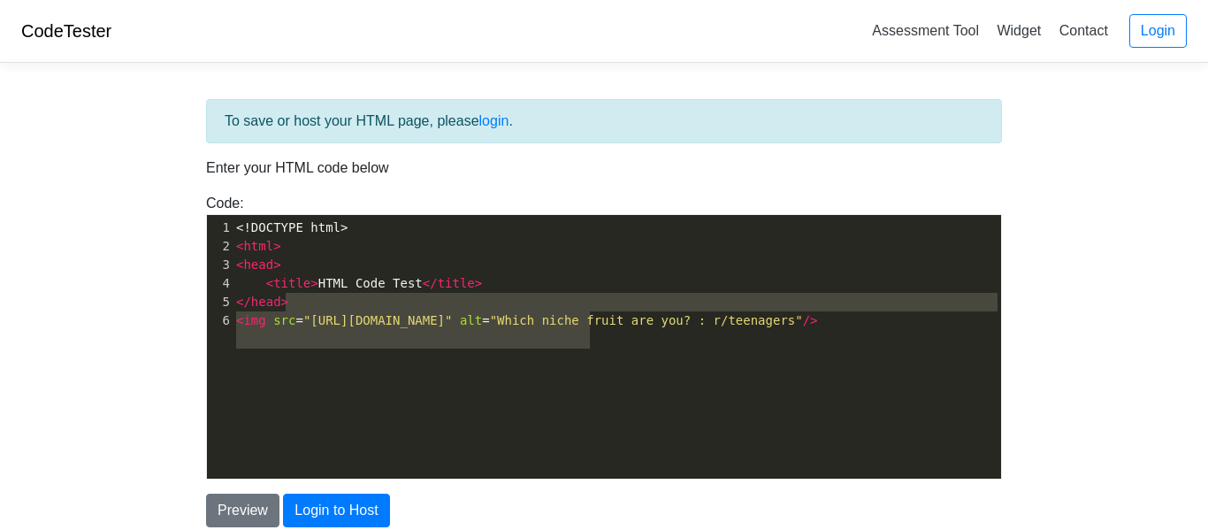
type textarea "<img src="[URL][DOMAIN_NAME]"
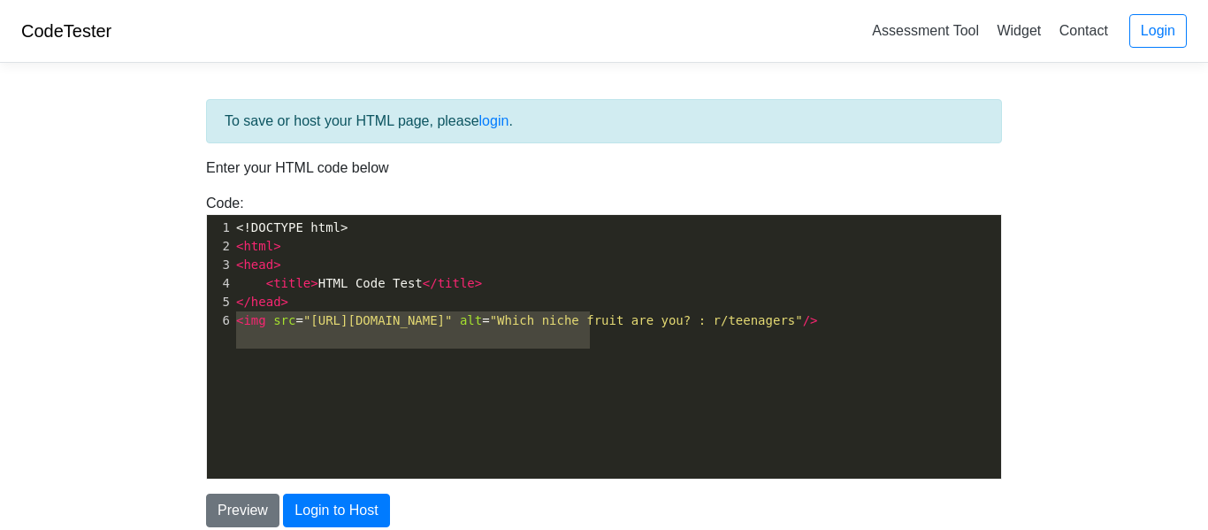
drag, startPoint x: 589, startPoint y: 341, endPoint x: 234, endPoint y: 325, distance: 356.0
click at [234, 325] on pre "< img src = "[URL][DOMAIN_NAME]" alt = "Which niche fruit are you? : r/teenager…" at bounding box center [617, 320] width 769 height 19
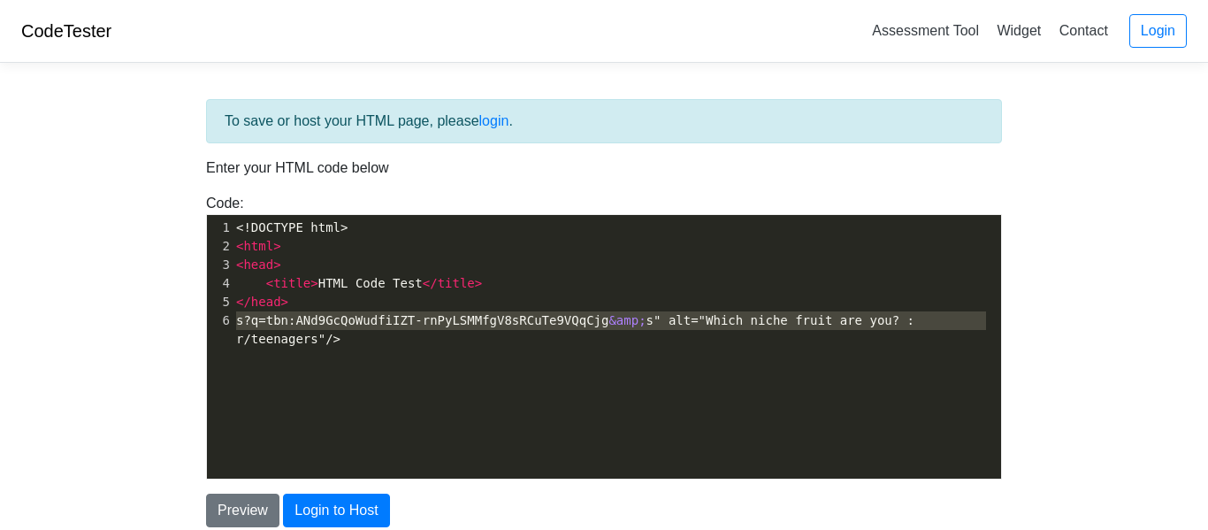
type textarea "s?q=tbn:ANd9GcQoWudfiIZT-rnPyLSMMfgV8sRCuTe9VQqCjg&amp;s" alt="Which niche frui…"
drag, startPoint x: 234, startPoint y: 323, endPoint x: 1040, endPoint y: 342, distance: 806.0
click at [1040, 342] on body "CodeTester Assessment Tool Widget Contact Login To save or host your HTML page,…" at bounding box center [604, 505] width 1208 height 1011
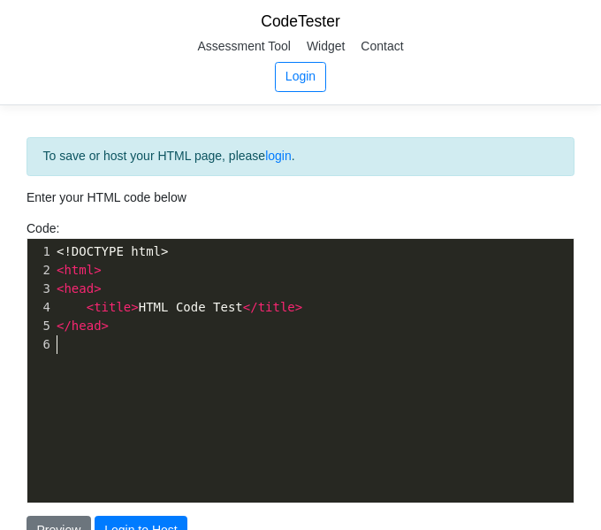
click at [73, 341] on pre "​" at bounding box center [313, 344] width 521 height 19
type textarea "<ol> <"
type textarea "><p?"
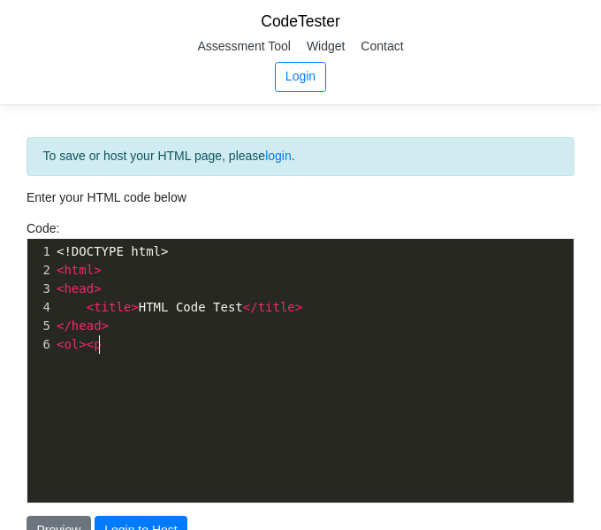
scroll to position [6, 27]
type textarea "."
type textarea "> Pa"
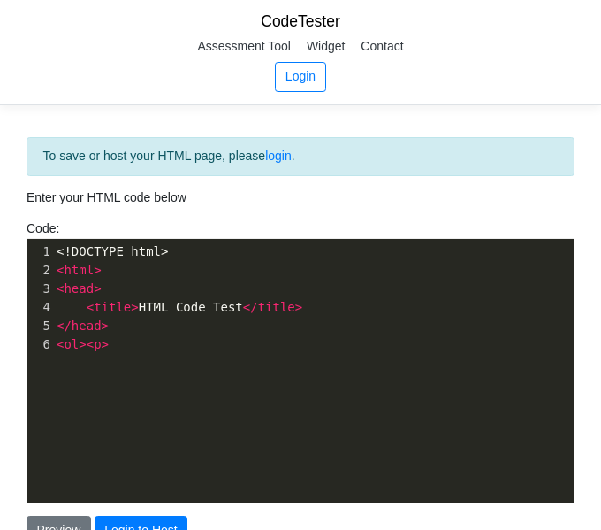
type textarea "A"
type textarea "a"
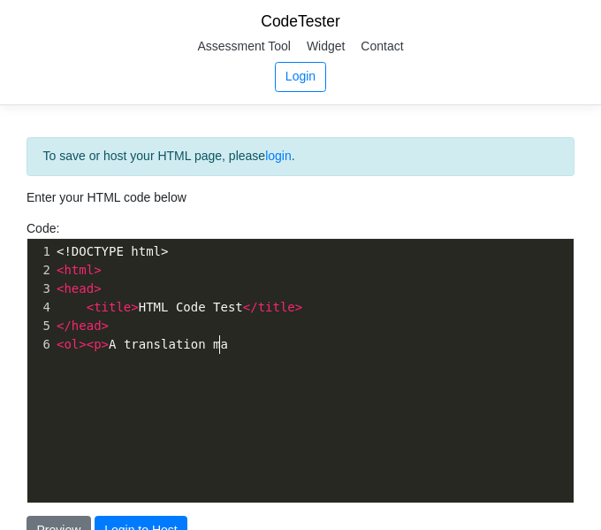
type textarea "A translation mas"
type textarea "ps th"
type textarea "point <i>C</i> to <i>C'</i>"
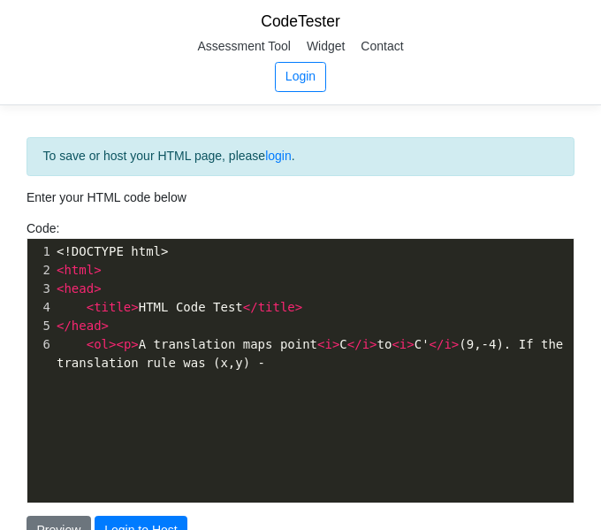
scroll to position [6, 310]
type textarea "(9,-4). If the translation rule was (x,y) ->("
type textarea ")"
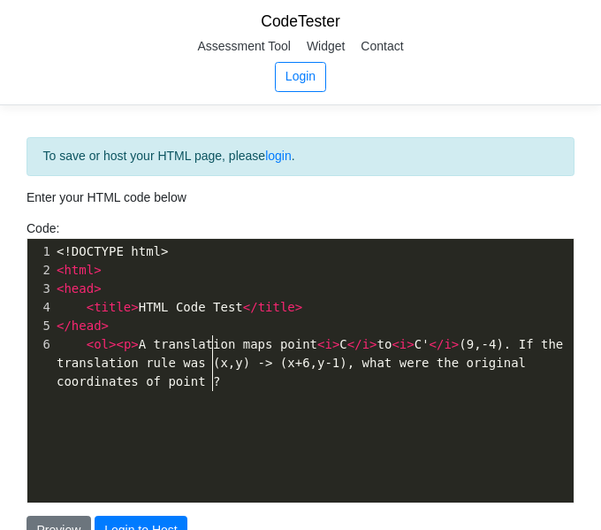
type textarea "(x+6,y-1), what were the original coordinates of point ?i"
type textarea "<i?"
type textarea "."
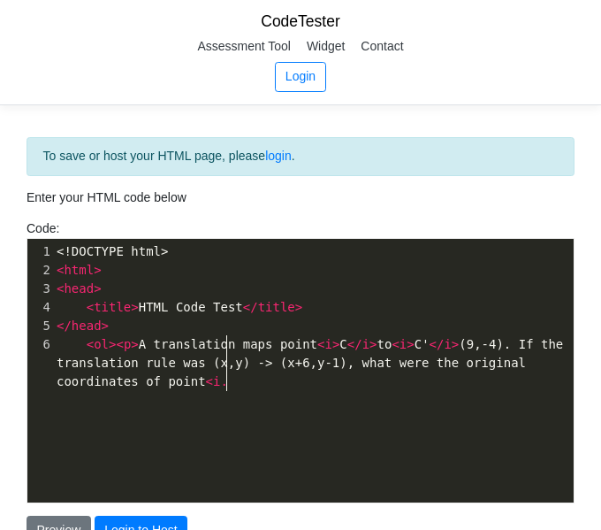
scroll to position [6, 8]
type textarea "> C"
type textarea "C</i>?</P"
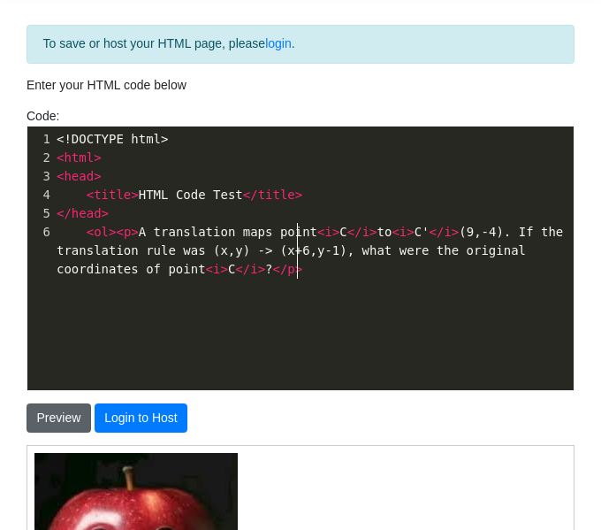
type textarea "p>"
click at [50, 416] on button "Preview" at bounding box center [59, 418] width 65 height 30
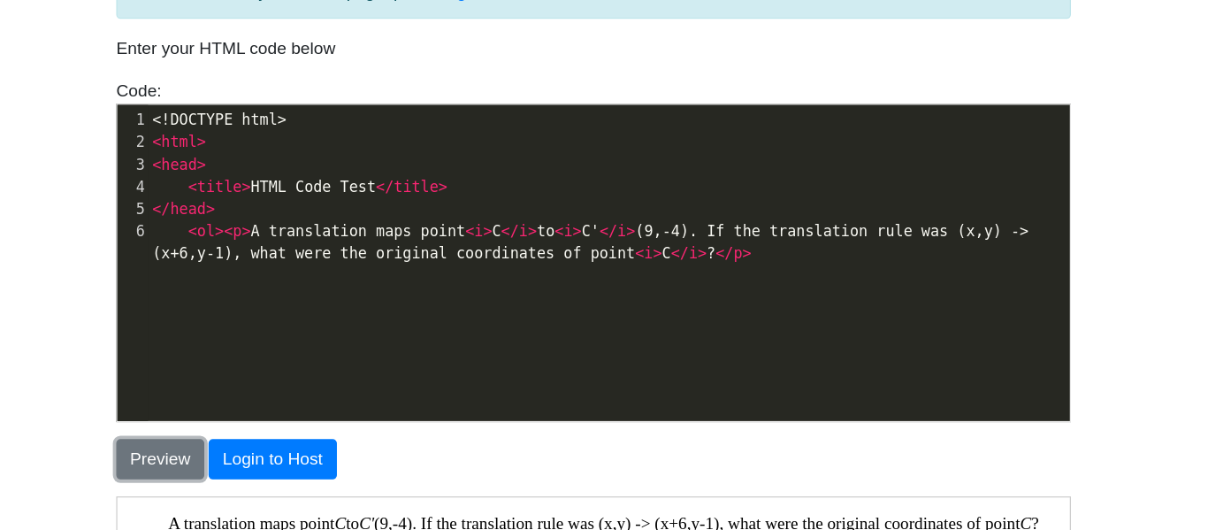
scroll to position [45, 0]
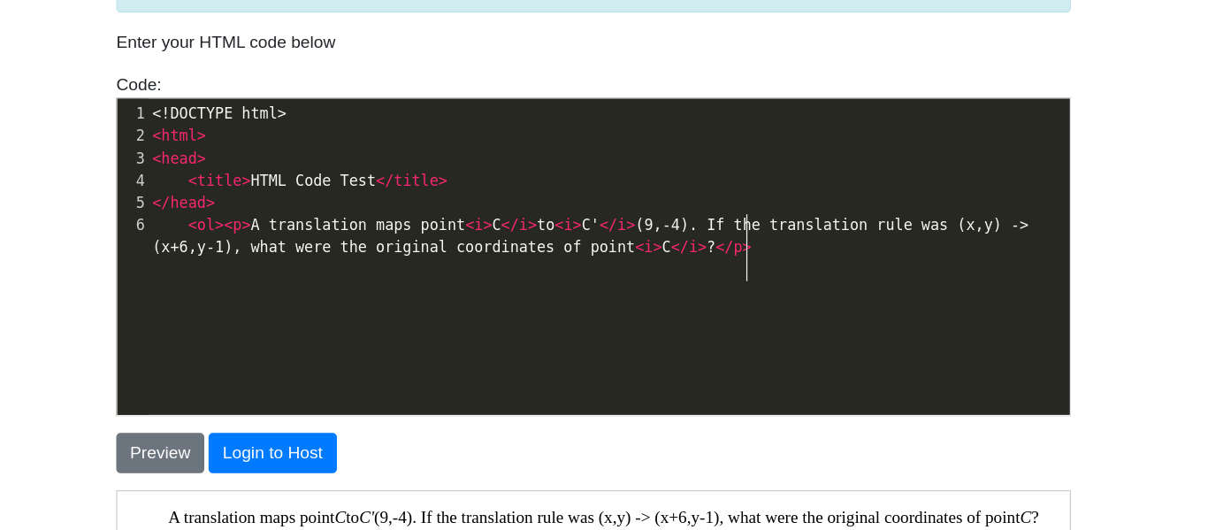
click at [730, 287] on pre "< ol >< p > A translation maps point < i > C </ i > to < i > C' </ i > (9,-4). …" at bounding box center [617, 284] width 769 height 37
type textarea "."
type textarea "</ol>"
click at [229, 464] on button "Preview" at bounding box center [242, 465] width 73 height 34
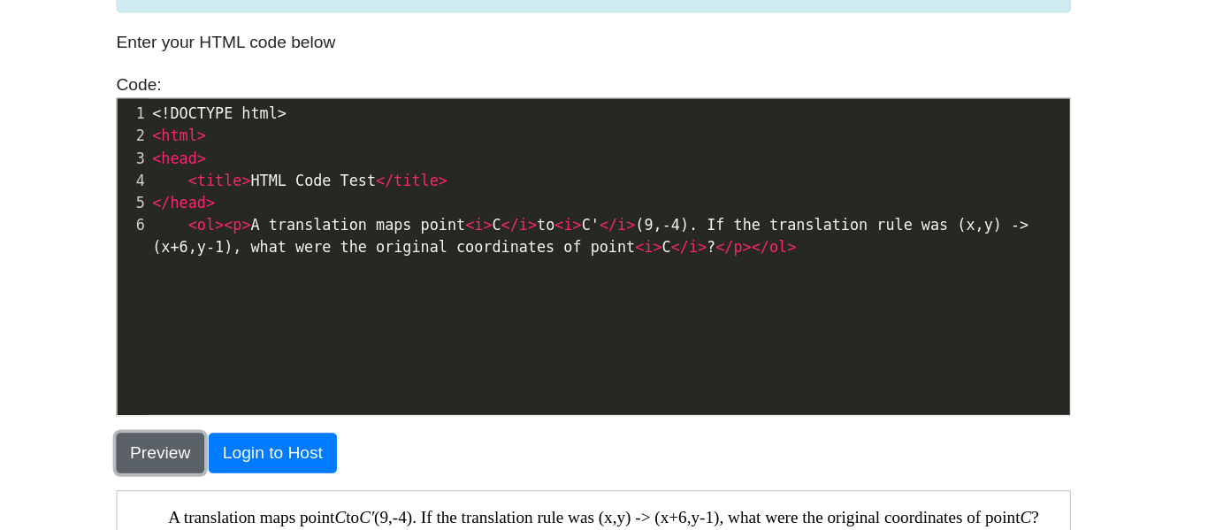
click at [235, 464] on button "Preview" at bounding box center [242, 465] width 73 height 34
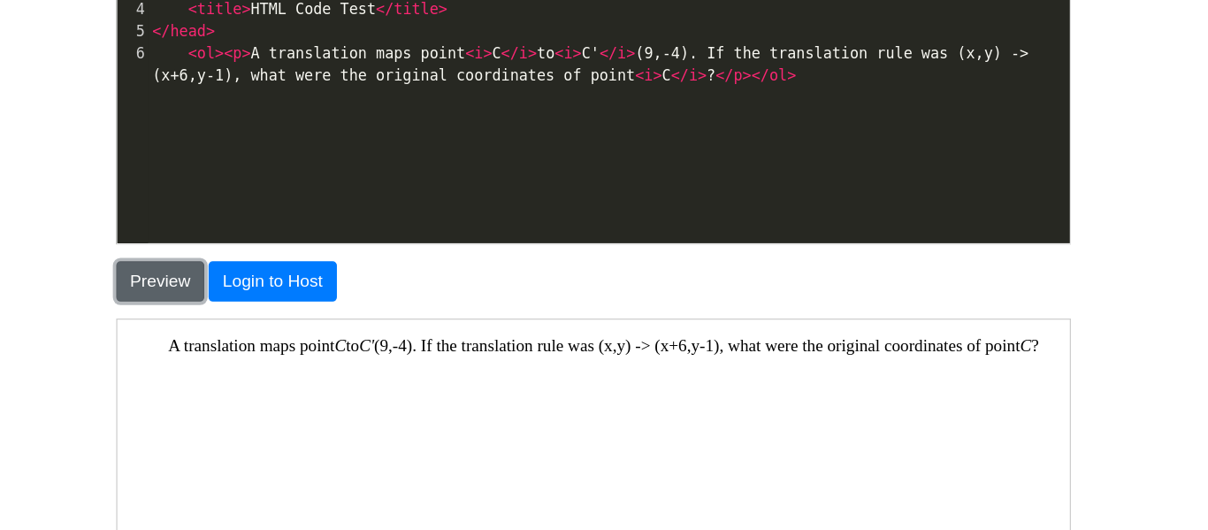
scroll to position [193, 0]
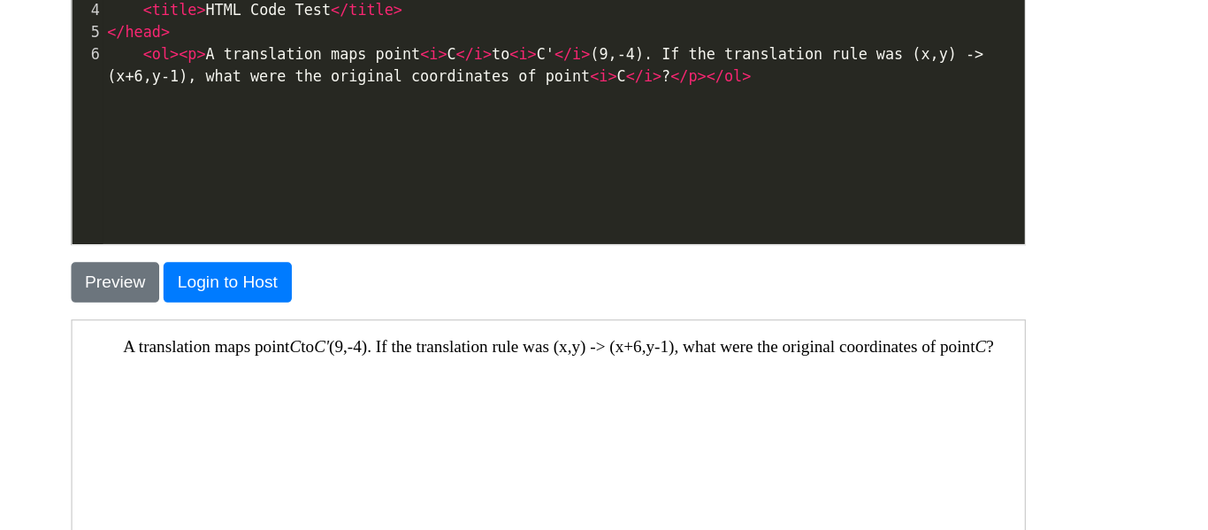
click at [187, 414] on div "To save or host your HTML page, please login . Enter your HTML code below Code:…" at bounding box center [604, 351] width 849 height 934
click at [234, 295] on div "Preview Login to Host" at bounding box center [604, 311] width 823 height 48
click at [230, 314] on button "Preview" at bounding box center [242, 318] width 73 height 34
click at [234, 313] on button "Preview" at bounding box center [242, 318] width 73 height 34
click at [234, 310] on button "Preview" at bounding box center [242, 318] width 73 height 34
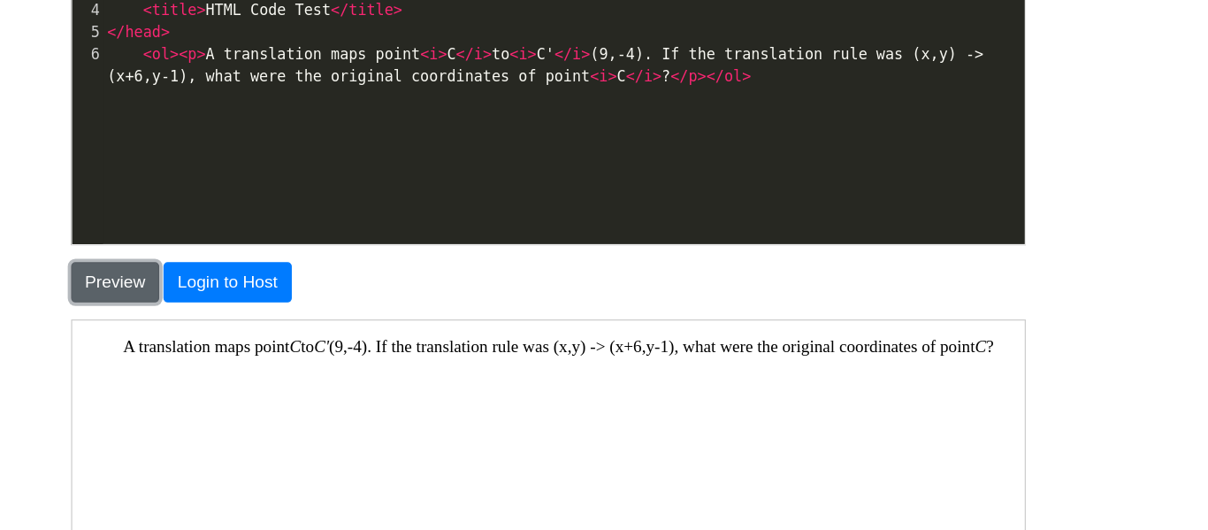
click at [229, 312] on button "Preview" at bounding box center [242, 318] width 73 height 34
click at [234, 309] on button "Preview" at bounding box center [242, 318] width 73 height 34
click at [234, 302] on button "Preview" at bounding box center [242, 318] width 73 height 34
click at [243, 302] on button "Preview" at bounding box center [242, 318] width 73 height 34
click at [252, 305] on button "Preview" at bounding box center [242, 318] width 73 height 34
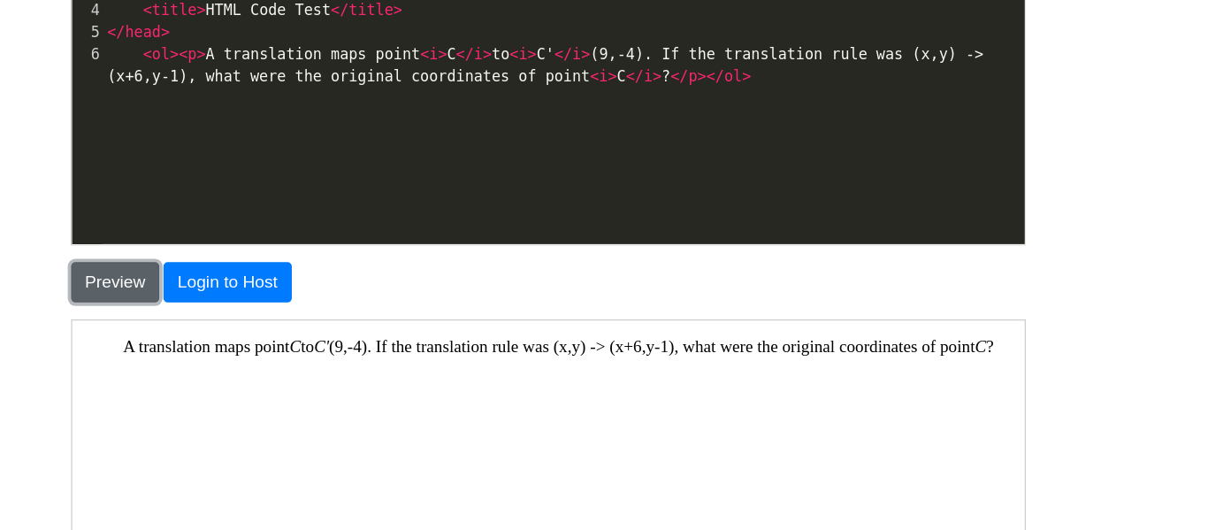
click at [259, 307] on button "Preview" at bounding box center [242, 318] width 73 height 34
click at [257, 308] on button "Preview" at bounding box center [242, 318] width 73 height 34
click at [251, 308] on button "Preview" at bounding box center [242, 318] width 73 height 34
click at [255, 310] on button "Preview" at bounding box center [242, 318] width 73 height 34
click at [230, 330] on button "Preview" at bounding box center [242, 318] width 73 height 34
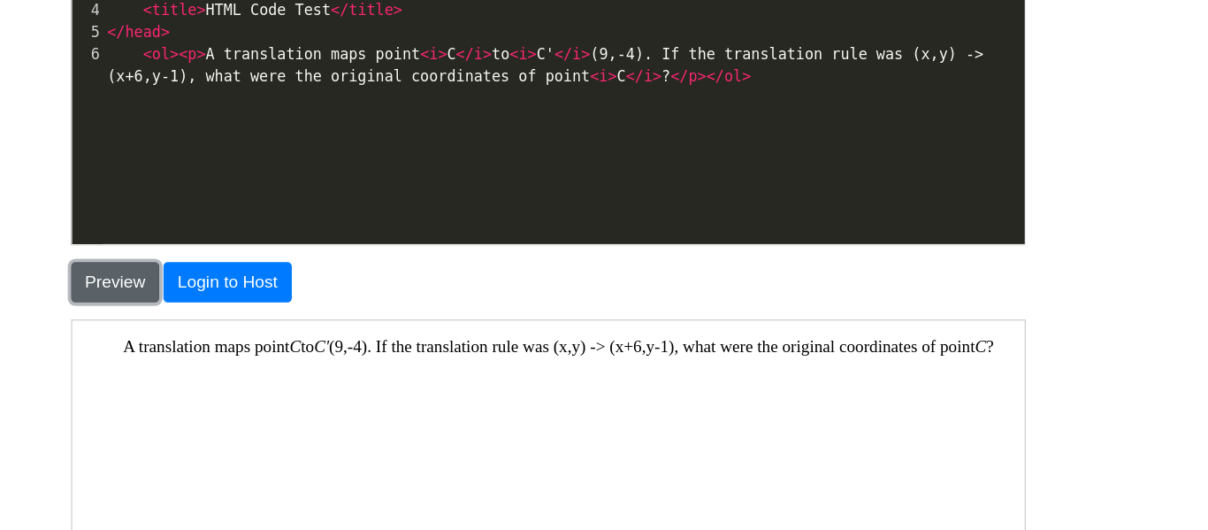
click at [225, 325] on button "Preview" at bounding box center [242, 318] width 73 height 34
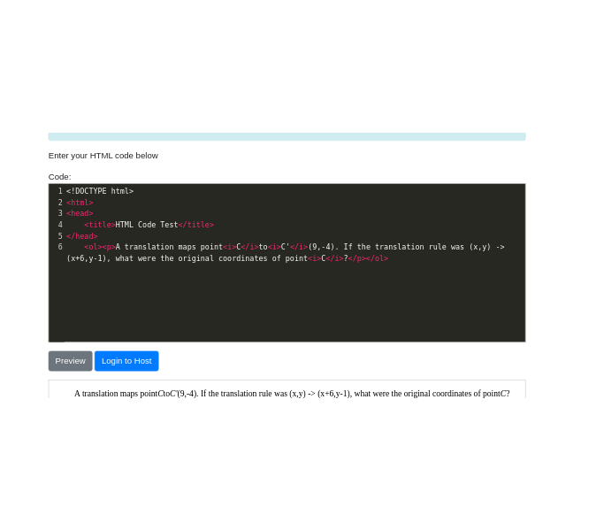
scroll to position [127, 0]
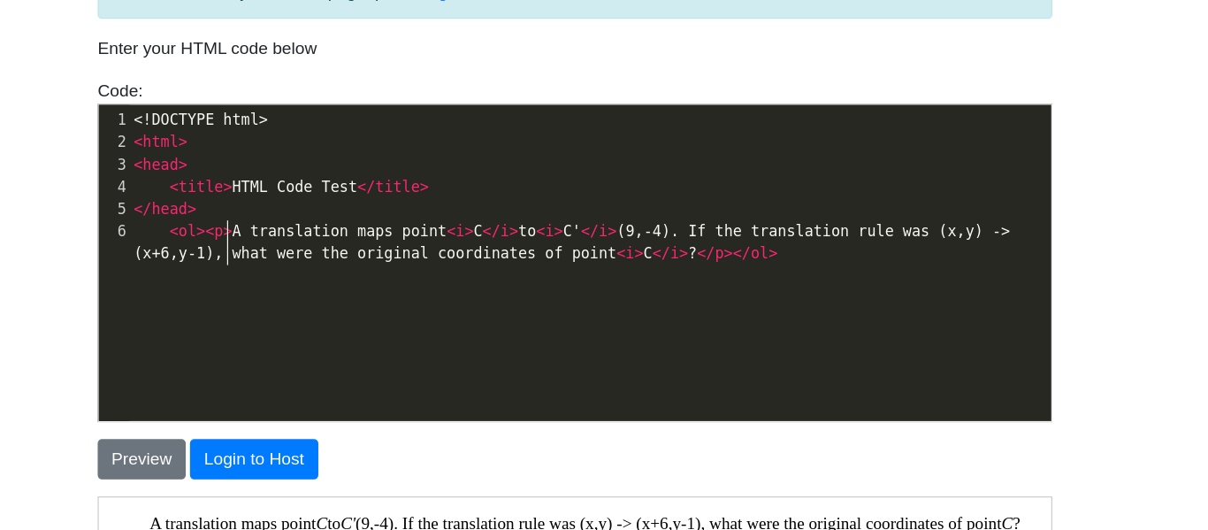
click at [808, 219] on pre "< ol >< p > A translation maps point < i > C </ i > to < i > C' </ i > (9,-4). …" at bounding box center [617, 202] width 769 height 37
click at [284, 190] on span "ol" at bounding box center [280, 193] width 15 height 14
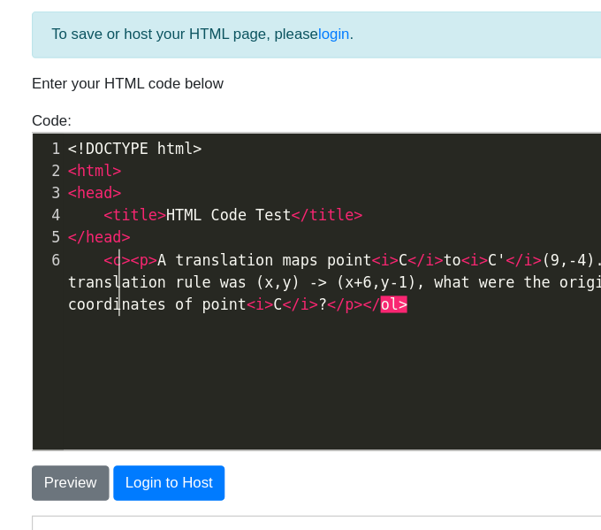
scroll to position [6, 8]
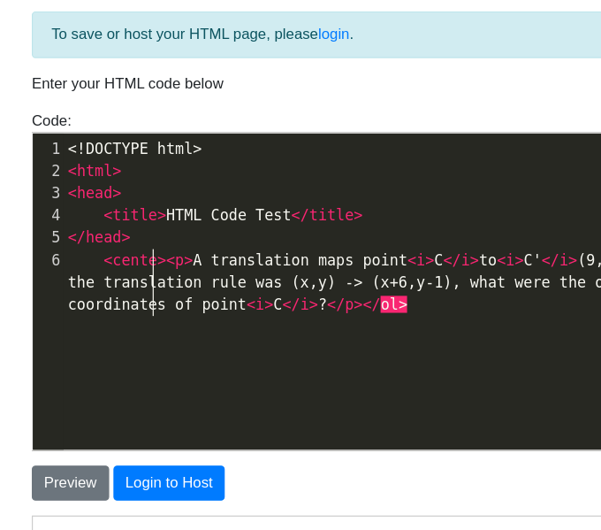
type textarea "center"
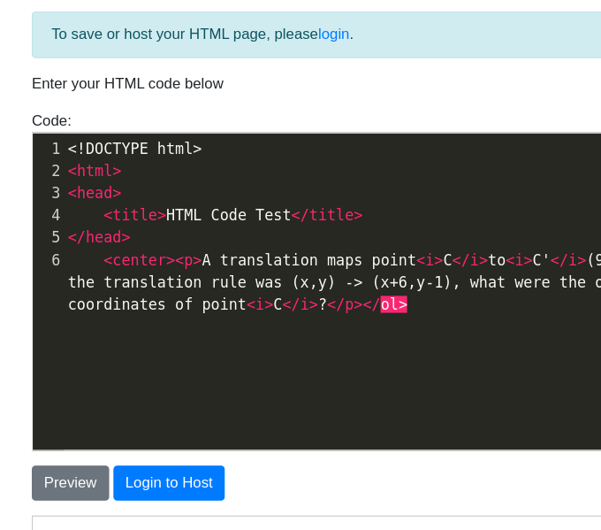
click at [318, 257] on span "ol" at bounding box center [325, 254] width 15 height 14
click at [323, 257] on span "ol" at bounding box center [325, 254] width 15 height 14
type textarea "center"
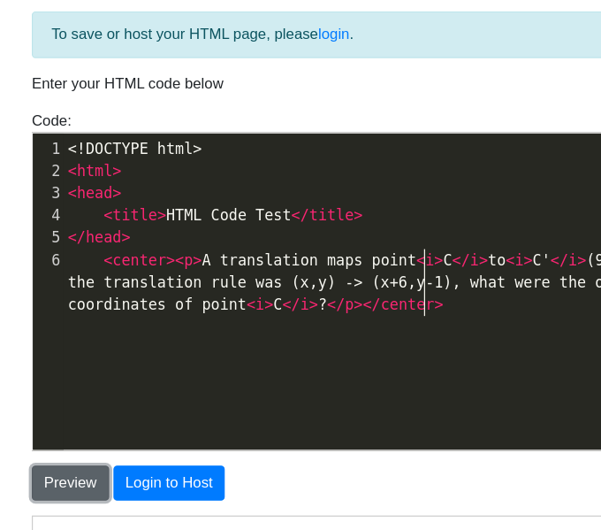
click at [46, 393] on button "Preview" at bounding box center [59, 403] width 65 height 30
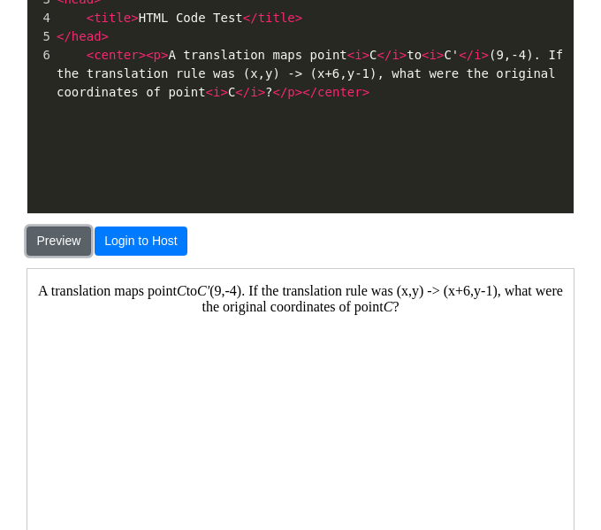
scroll to position [290, 0]
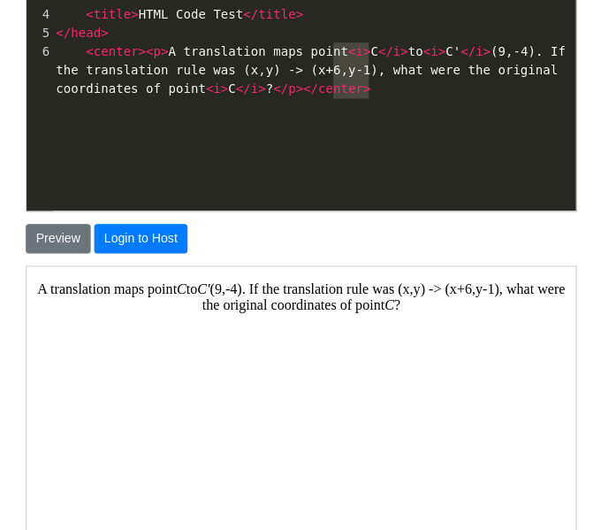
type textarea "x+6,y-1),"
drag, startPoint x: 370, startPoint y: 90, endPoint x: 301, endPoint y: 93, distance: 69.0
click at [301, 93] on pre "< center >< p > A translation maps point < i > C </ i > to < i > C' </ i > (9,-…" at bounding box center [313, 73] width 521 height 56
click at [363, 90] on span ">" at bounding box center [366, 91] width 7 height 14
type textarea "(x+6,y-1)"
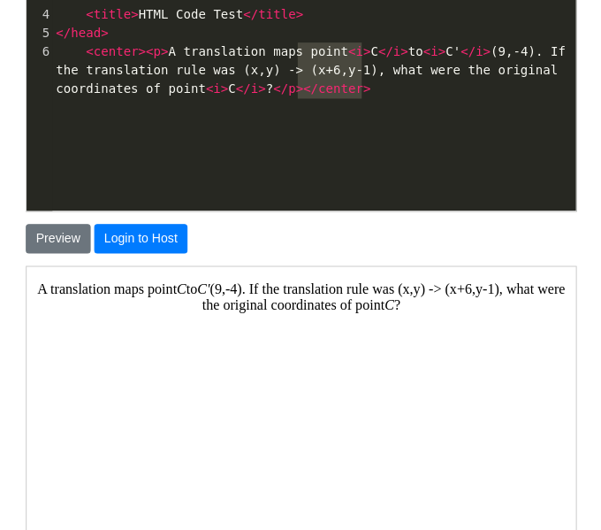
drag, startPoint x: 362, startPoint y: 95, endPoint x: 299, endPoint y: 96, distance: 62.8
click at [299, 96] on pre "< center >< p > A translation maps point < i > C </ i > to < i > C' </ i > (9,-…" at bounding box center [313, 73] width 521 height 56
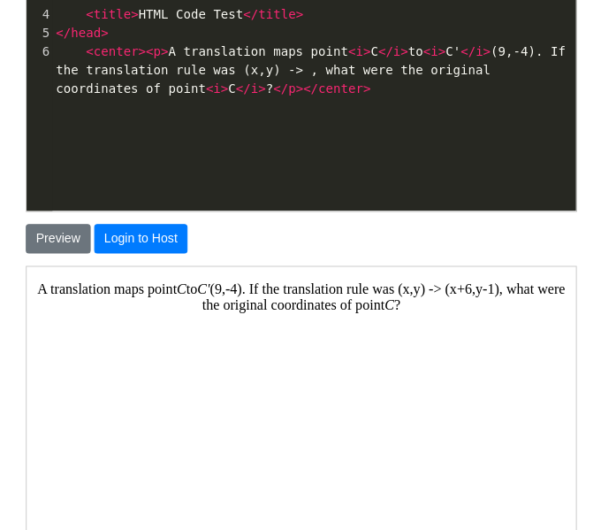
type textarea "(x+6,y-1)"
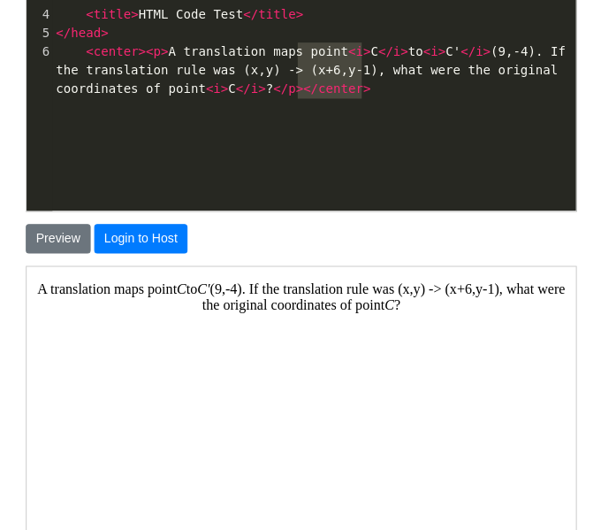
click at [345, 97] on span "center" at bounding box center [340, 91] width 45 height 14
click at [467, 71] on span "< center >< p > A translation maps point < i > C </ i > to < i > C' </ i > (9,-…" at bounding box center [314, 72] width 515 height 51
type textarea "a"
type textarea "a\"
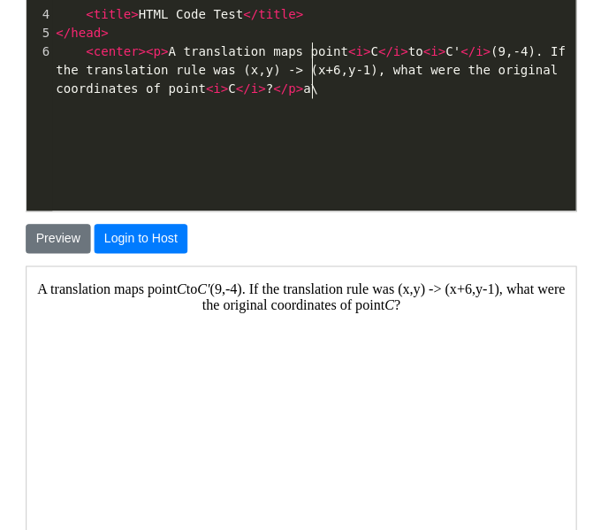
scroll to position [6, 13]
type textarea "a"
type textarea "a\"
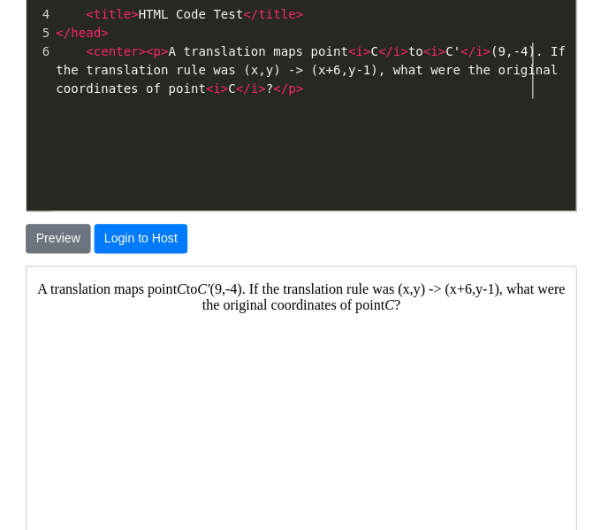
type textarea "a"
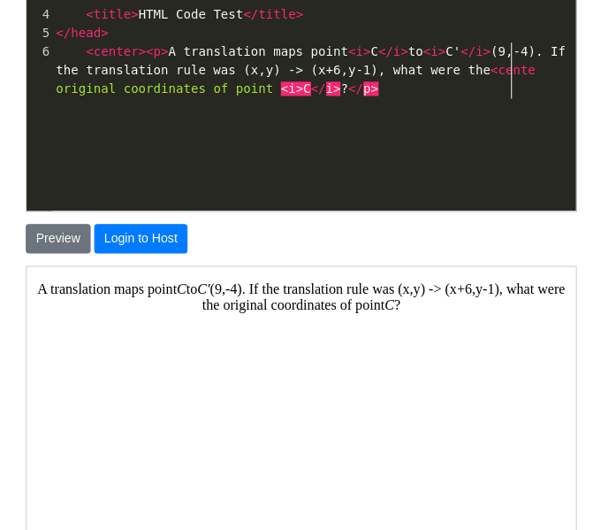
scroll to position [6, 49]
type textarea "<center?"
type textarea ">"
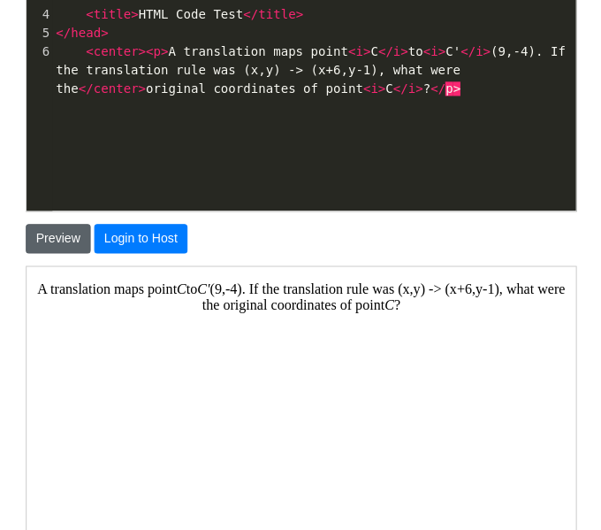
type textarea "/"
click at [61, 229] on button "Preview" at bounding box center [59, 241] width 65 height 30
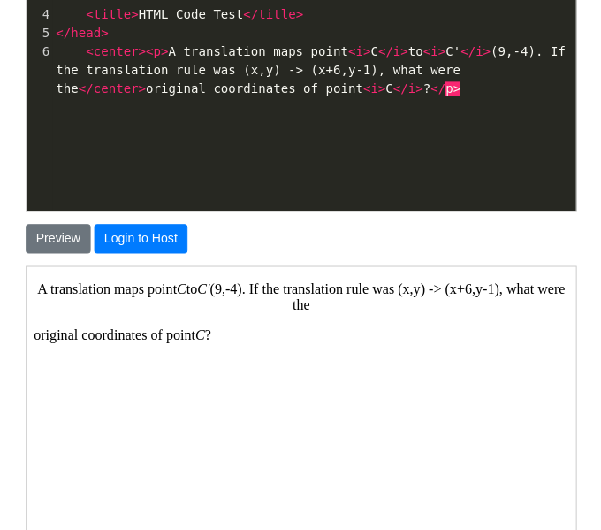
click at [253, 168] on div "x 1 <!DOCTYPE html> 2 < html > 3 < head > 4 < title > HTML Code Test </ title >…" at bounding box center [313, 94] width 573 height 290
type textarea "ZZ"
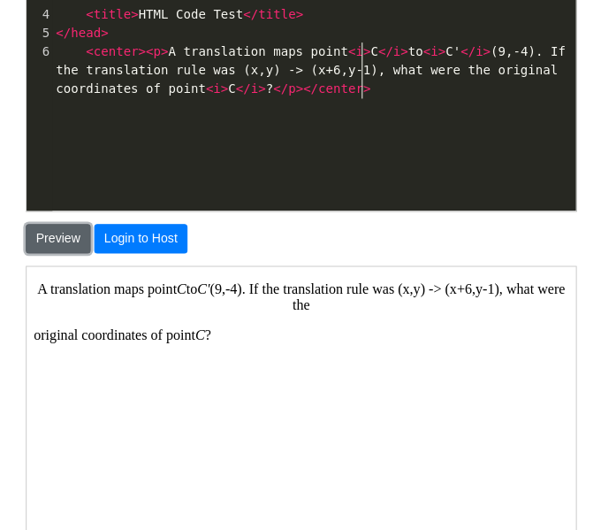
click at [62, 226] on button "Preview" at bounding box center [59, 241] width 65 height 30
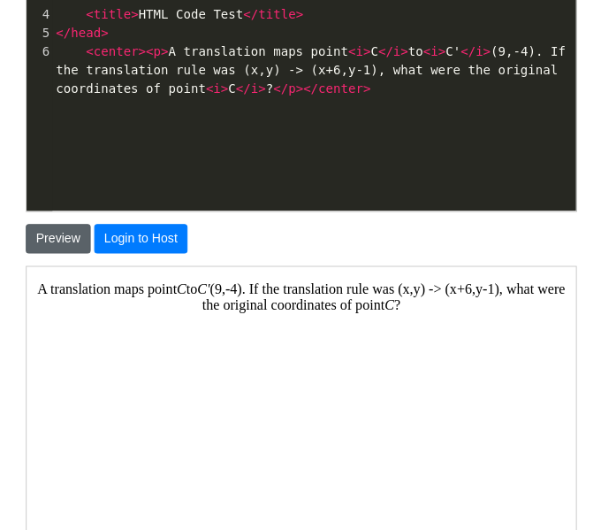
scroll to position [6, 0]
click at [382, 90] on pre "< center >< p > A translation maps point < i > C </ i > to < i > C' </ i > (9,-…" at bounding box center [313, 73] width 521 height 56
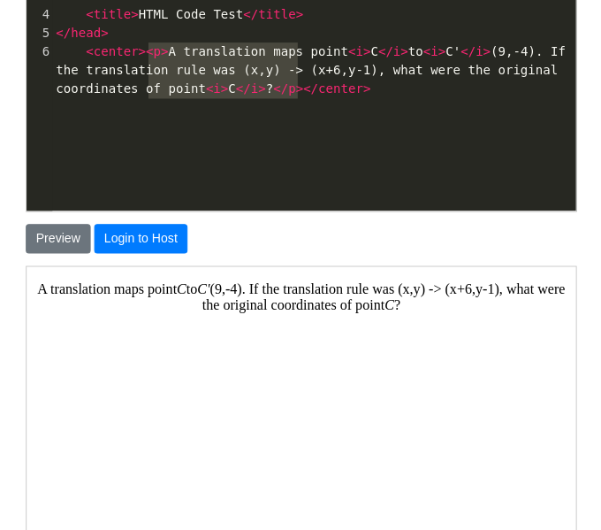
type textarea "<p>A translation maps point <i>C</i> to <i>C'</i>(9,-4). If the translation rul…"
drag, startPoint x: 299, startPoint y: 84, endPoint x: 143, endPoint y: 51, distance: 159.1
click at [143, 51] on span "< center >< p > A translation maps point < i > C </ i > to < i > C' </ i > (9,-…" at bounding box center [314, 72] width 515 height 51
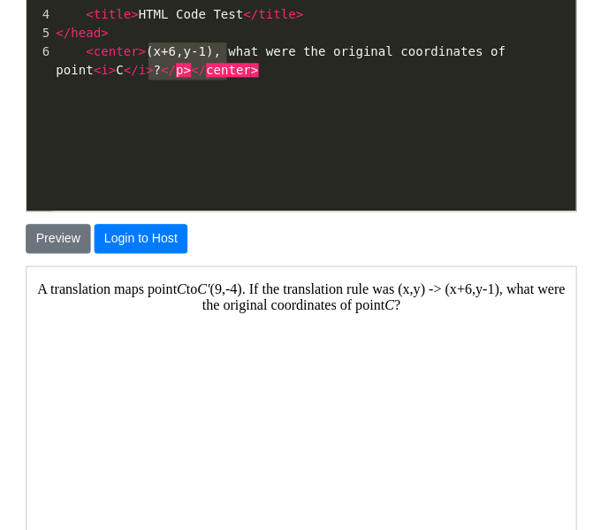
type textarea "(x+6,y-1), w"
drag, startPoint x: 225, startPoint y: 68, endPoint x: 144, endPoint y: 50, distance: 82.6
click at [144, 50] on pre "< center > (x+6,y-1), what were the original coordinates of point < i > C </ i …" at bounding box center [313, 63] width 521 height 37
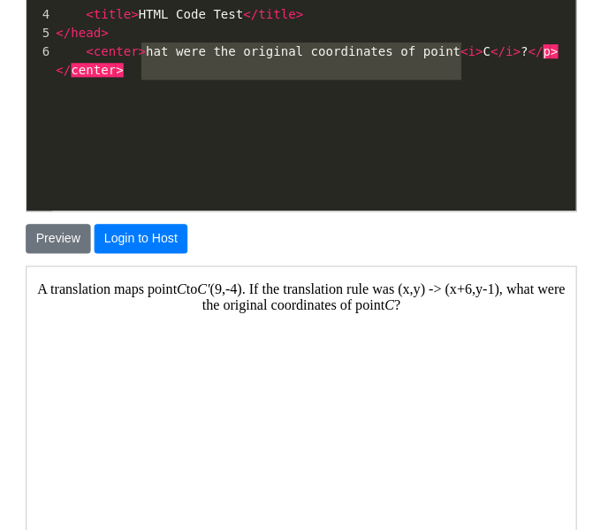
type textarea "hat were the original coordinates of point <i>C</i>?</p></center>"
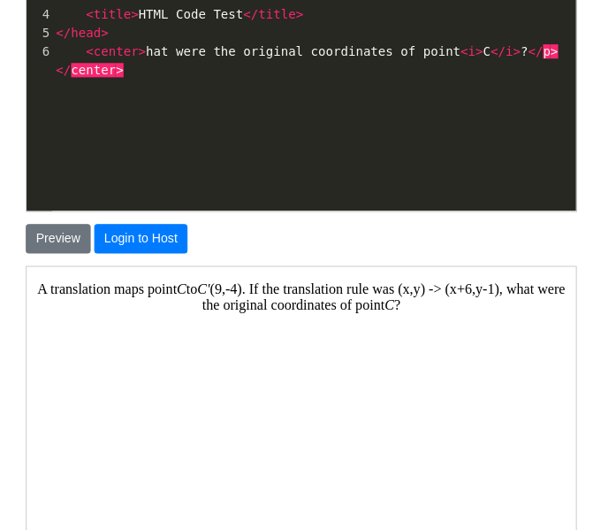
drag, startPoint x: 143, startPoint y: 50, endPoint x: 543, endPoint y: 57, distance: 399.8
click at [543, 57] on pre "< center > hat were the original coordinates of point < i > C </ i > ? </ p > <…" at bounding box center [313, 63] width 521 height 37
type textarea "er>hat were the original coordinates of point <i>C</i>?</p></center>"
drag, startPoint x: 543, startPoint y: 57, endPoint x: 118, endPoint y: 50, distance: 425.5
click at [118, 50] on pre "< center > hat were the original coordinates of point < i > C </ i > ? </ p > <…" at bounding box center [313, 63] width 521 height 37
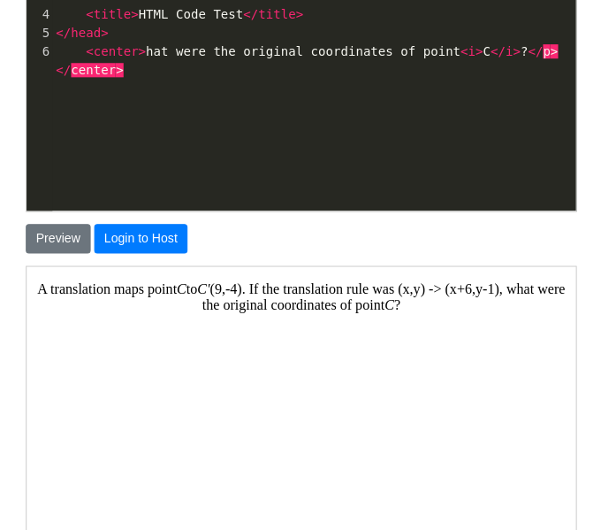
click at [149, 53] on span "< center > hat were the original coordinates of point < i > C </ i > ? </ p > <…" at bounding box center [307, 63] width 500 height 33
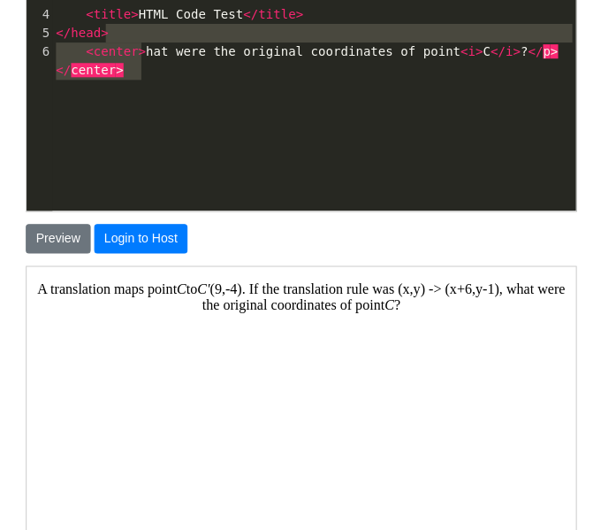
type textarea "hat were the original coordinates of point <i>C</i>?</p></center>"
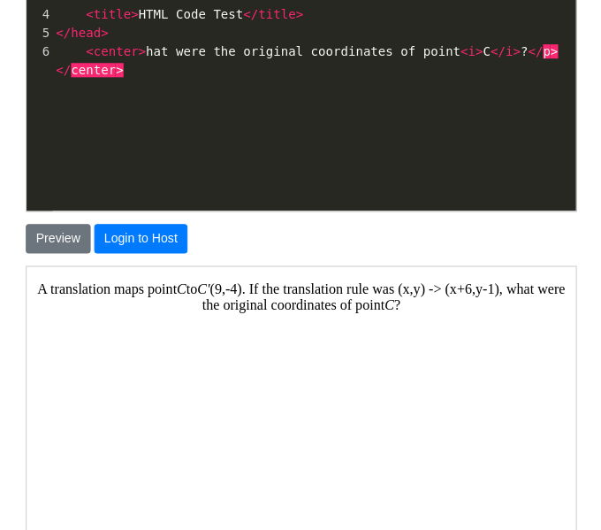
drag, startPoint x: 142, startPoint y: 51, endPoint x: 510, endPoint y: 50, distance: 368.0
click at [510, 50] on span "< center > hat were the original coordinates of point < i > C </ i > ? </ p > <…" at bounding box center [307, 63] width 500 height 33
type textarea "<center>hat were the original coordinates of point <i>C</i>?</p></center>"
drag, startPoint x: 510, startPoint y: 50, endPoint x: 222, endPoint y: 44, distance: 288.4
click at [222, 45] on pre "< center > hat were the original coordinates of point < i > C </ i > ? </ p > <…" at bounding box center [313, 63] width 521 height 37
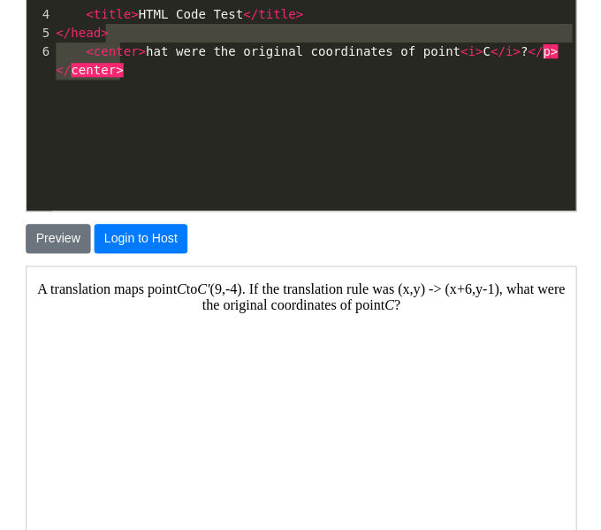
click at [218, 53] on span "< center > hat were the original coordinates of point < i > C </ i > ? </ p > <…" at bounding box center [307, 63] width 500 height 33
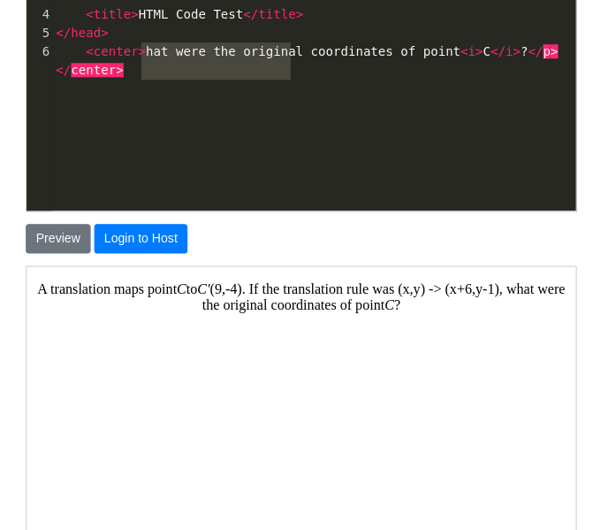
type textarea "hat were the original coordinates of po"
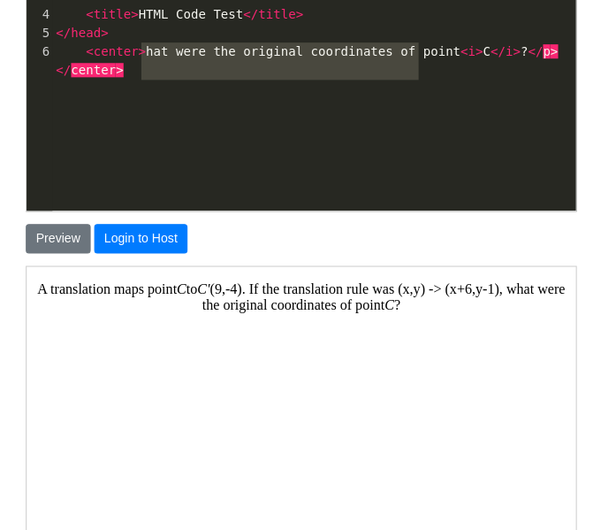
drag, startPoint x: 144, startPoint y: 50, endPoint x: 419, endPoint y: 71, distance: 275.8
click at [419, 71] on pre "< center > hat were the original coordinates of point < i > C </ i > ? </ p > <…" at bounding box center [313, 63] width 521 height 37
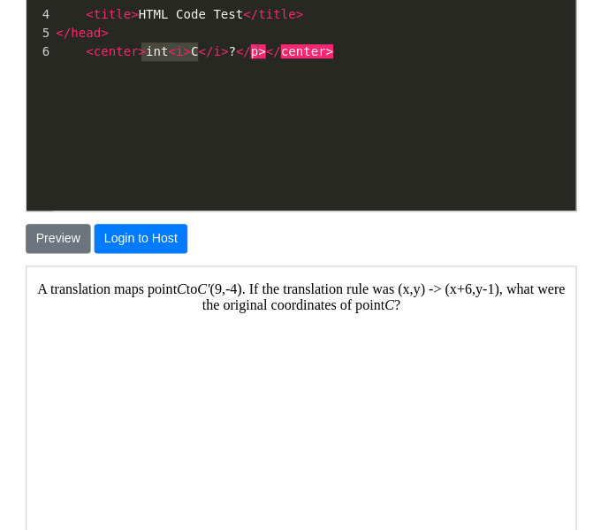
type textarea "int <i>C</i>?"
drag, startPoint x: 142, startPoint y: 55, endPoint x: 233, endPoint y: 54, distance: 90.2
click at [233, 54] on span "< center > int < i > C </ i > ? </ p > </ center >" at bounding box center [195, 54] width 276 height 14
type textarea "<p"
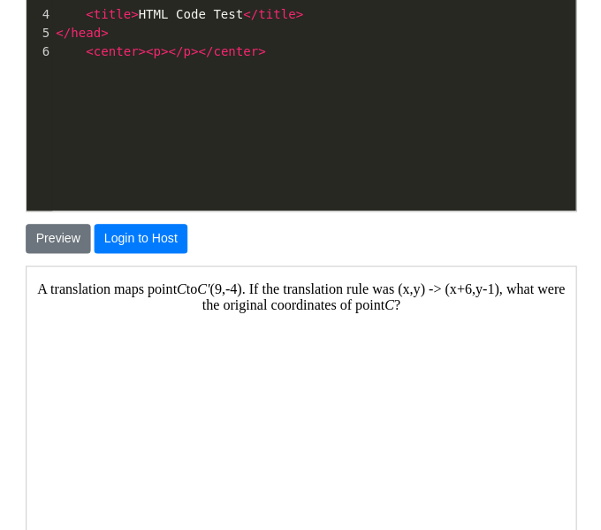
scroll to position [6, 27]
type textarea "<p>"
click at [142, 49] on span "><" at bounding box center [146, 54] width 15 height 14
click at [161, 53] on span ">" at bounding box center [164, 54] width 7 height 14
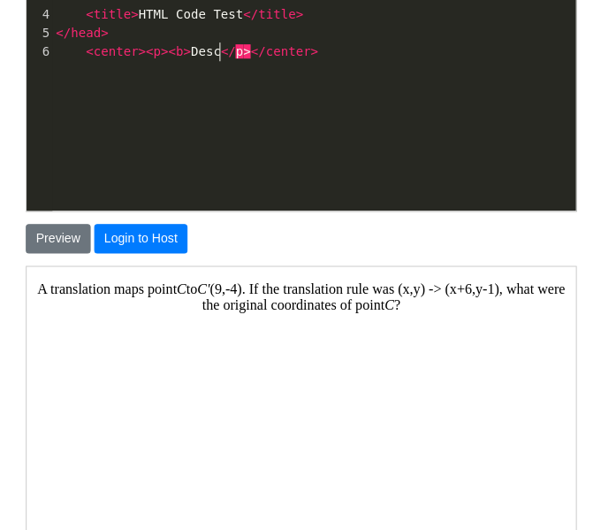
scroll to position [6, 70]
type textarea "<b> Descri"
type textarea "escriv"
type textarea "5."
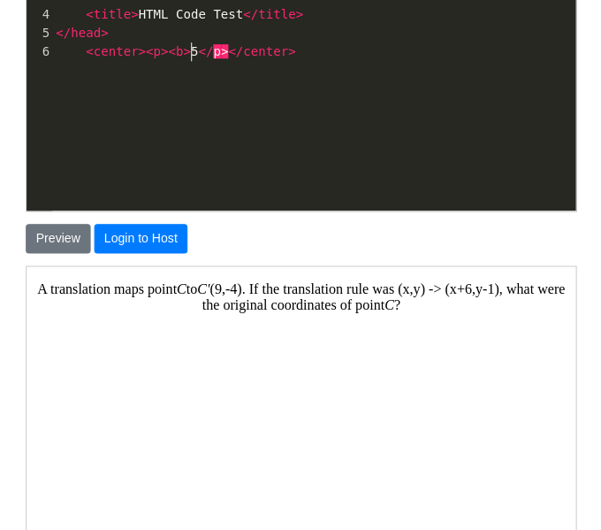
scroll to position [6, 13]
type textarea "Discr"
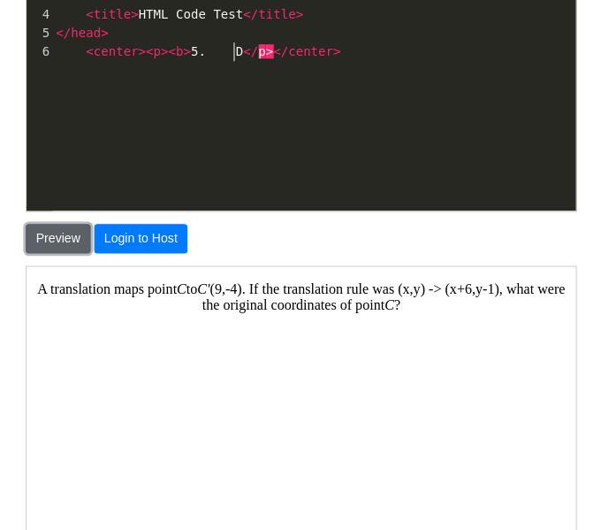
click at [66, 227] on button "Preview" at bounding box center [59, 241] width 65 height 30
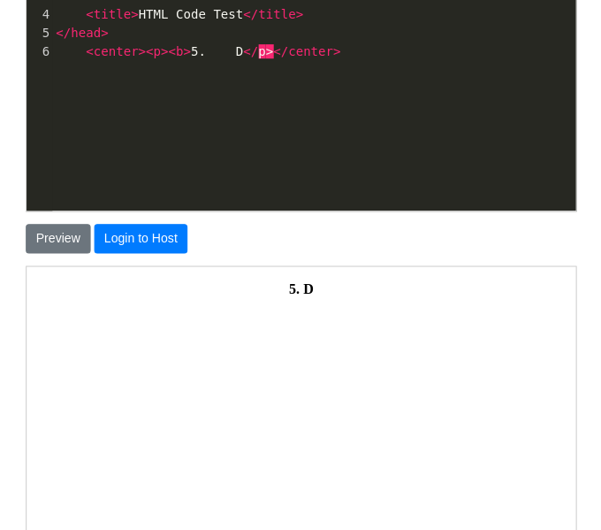
scroll to position [6, 0]
click at [186, 53] on span "< center >< p >< b > 5. D </ p > </ center >" at bounding box center [198, 54] width 283 height 14
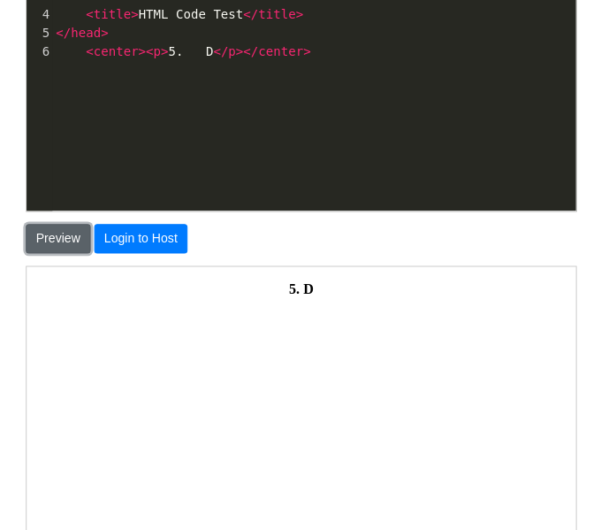
click at [40, 236] on button "Preview" at bounding box center [59, 241] width 65 height 30
click at [200, 56] on span "< center >< p > 5. D </ p ></ center >" at bounding box center [184, 54] width 254 height 14
click at [50, 247] on button "Preview" at bounding box center [59, 241] width 65 height 30
click at [57, 244] on button "Preview" at bounding box center [59, 241] width 65 height 30
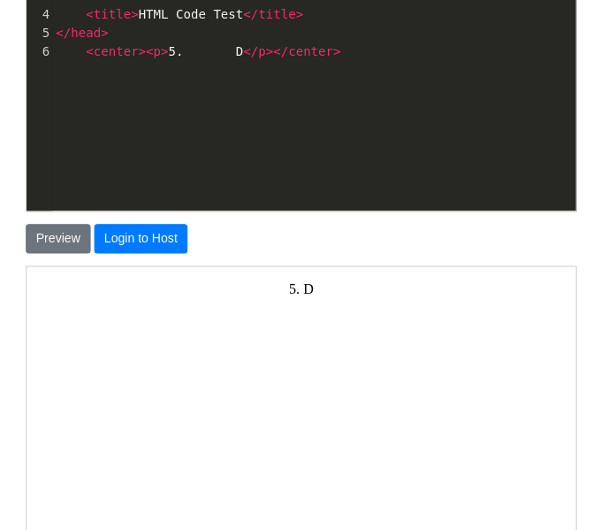
click at [223, 55] on span at bounding box center [221, 54] width 30 height 19
click at [42, 242] on button "Preview" at bounding box center [59, 241] width 65 height 30
click at [51, 239] on button "Preview" at bounding box center [59, 241] width 65 height 30
click at [70, 241] on button "Preview" at bounding box center [59, 241] width 65 height 30
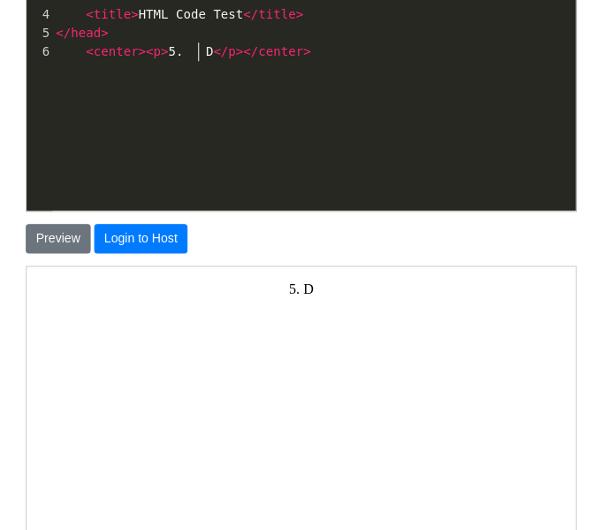
click at [198, 52] on span "< center >< p > 5. D </ p ></ center >" at bounding box center [184, 54] width 254 height 14
type textarea ". a"
type textarea "__"
click at [36, 234] on button "Preview" at bounding box center [59, 241] width 65 height 30
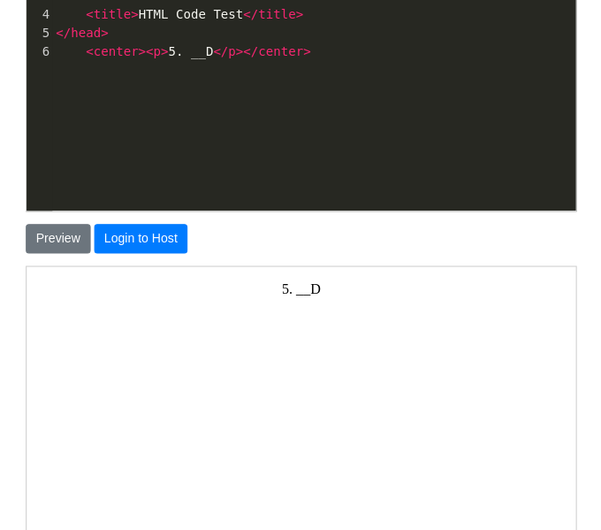
click at [198, 54] on span "< center >< p > 5. __D </ p ></ center >" at bounding box center [184, 54] width 254 height 14
type textarea "i"
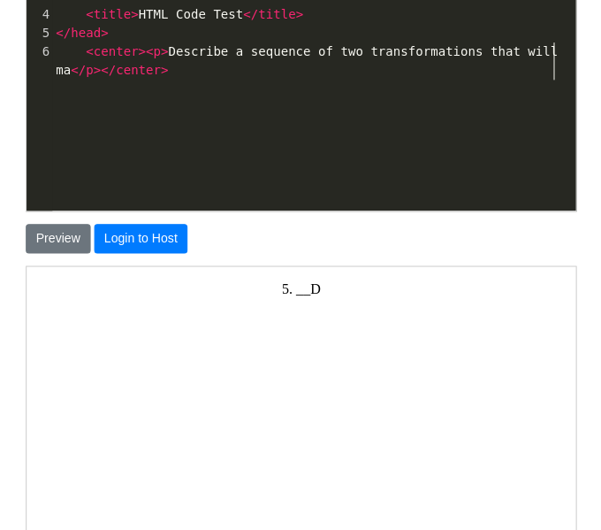
scroll to position [6, 388]
type textarea "escribe a sequence of two transformations that will map"
click at [195, 73] on pre "< center >< p > Describe a sequence of two transformations that will map </ p >…" at bounding box center [313, 63] width 521 height 37
click at [71, 227] on button "Preview" at bounding box center [59, 241] width 65 height 30
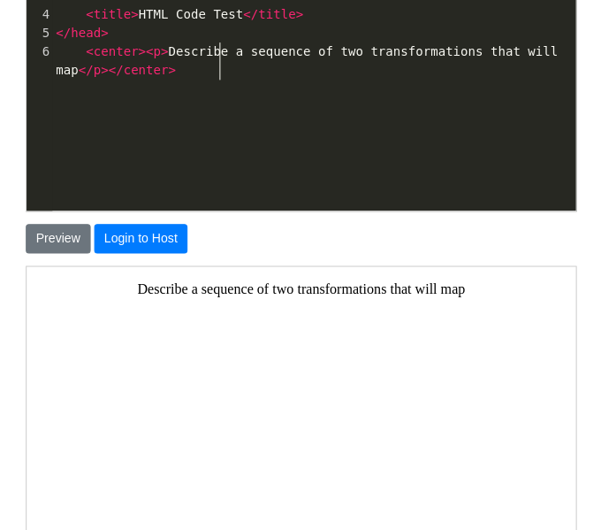
scroll to position [6, 0]
type textarea "<center><p>Describe"
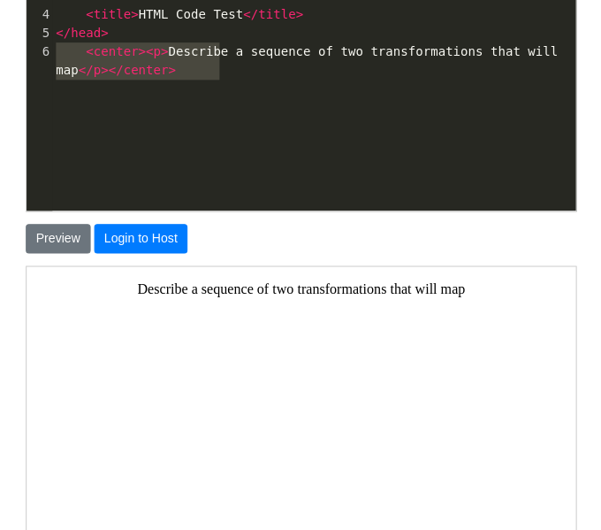
drag, startPoint x: 216, startPoint y: 67, endPoint x: 38, endPoint y: 51, distance: 178.5
click at [53, 51] on div "6 < center >< p > Describe a sequence of two transformations that will map </ p…" at bounding box center [313, 63] width 521 height 37
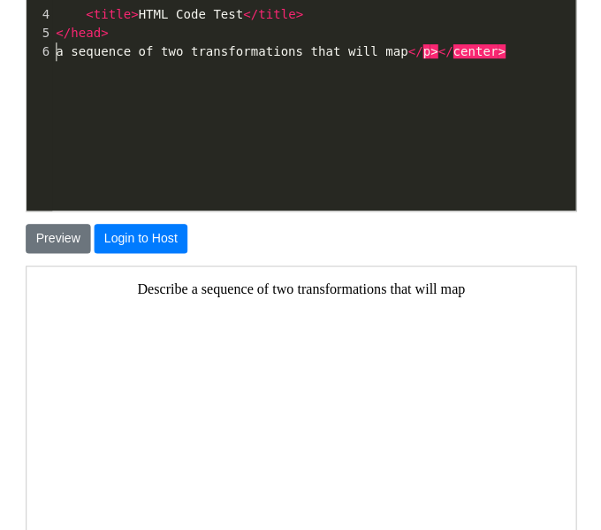
type textarea "a sequence of two transformations that will map </p></center>"
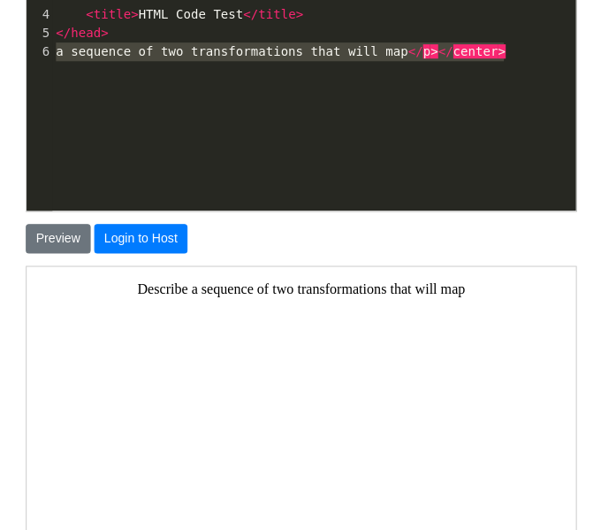
drag, startPoint x: 59, startPoint y: 54, endPoint x: 505, endPoint y: 65, distance: 445.9
click at [505, 65] on div "x 1 <!DOCTYPE html> 2 < html > 3 < head > 4 < title > HTML Code Test </ title >…" at bounding box center [313, 8] width 521 height 119
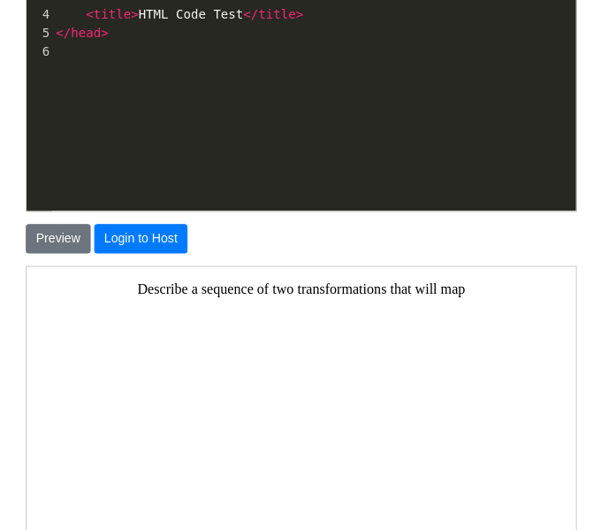
type textarea ","
type textarea "<h1>"
type textarea "> class="retext"."
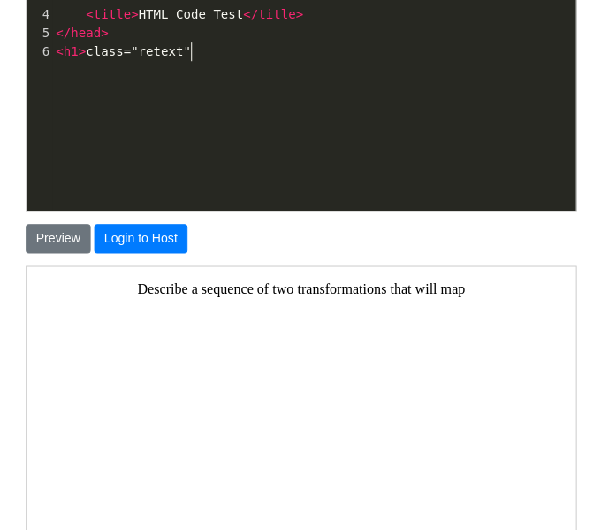
type textarea ">"
click at [83, 54] on span ">" at bounding box center [82, 54] width 7 height 14
click at [195, 50] on pre "< h1 class = "retext" >" at bounding box center [313, 54] width 521 height 19
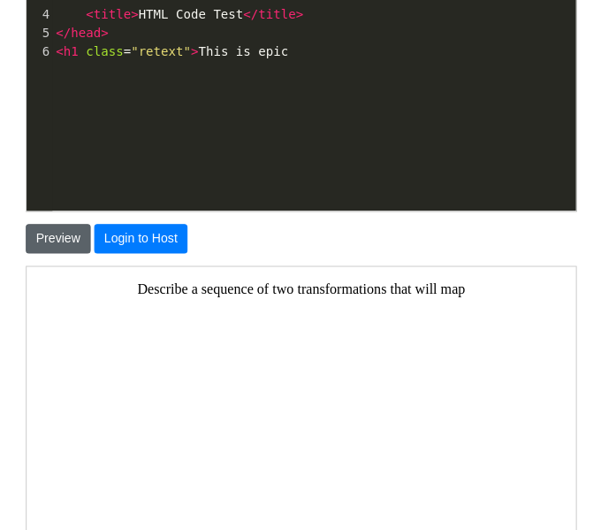
type textarea "This is epic"
click at [63, 230] on button "Preview" at bounding box center [59, 241] width 65 height 30
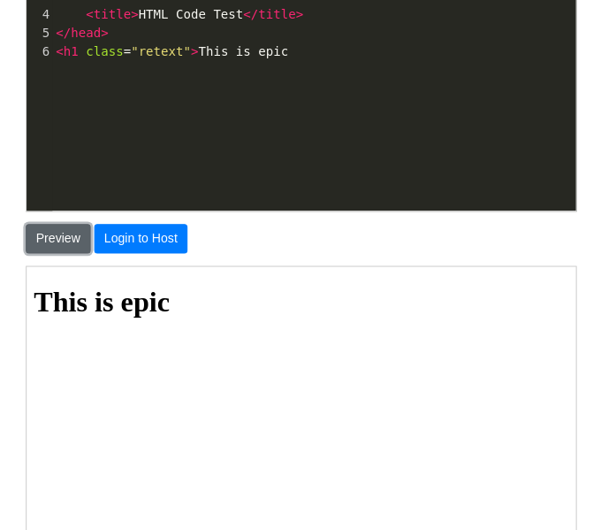
click at [63, 230] on button "Preview" at bounding box center [59, 241] width 65 height 30
click at [313, 47] on pre "< h1 class = "retext" > This is epic" at bounding box center [313, 54] width 521 height 19
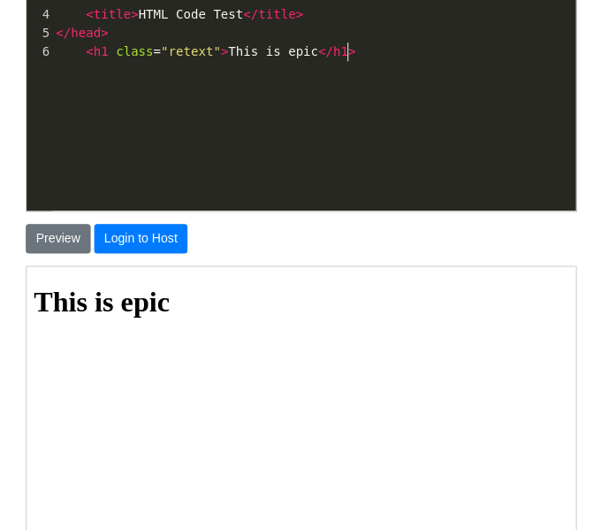
type textarea "</h1>"
click at [63, 222] on div "Preview Login to Host" at bounding box center [300, 234] width 575 height 42
click at [65, 230] on button "Preview" at bounding box center [59, 241] width 65 height 30
click at [366, 45] on pre "< h1 class = "retext" > This is epic </ h1 >" at bounding box center [313, 54] width 521 height 19
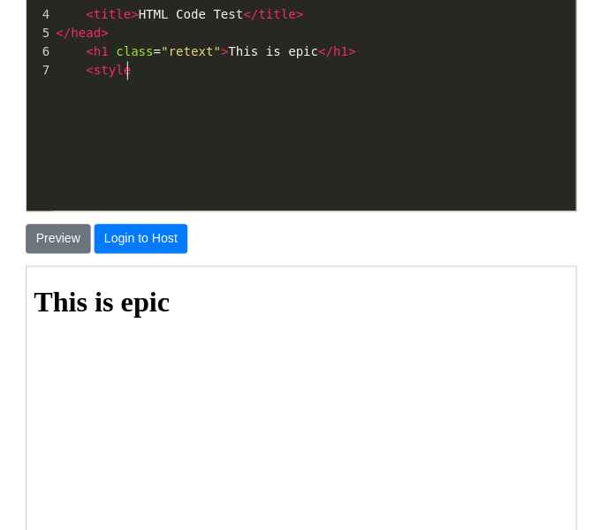
type textarea "<style>"
type textarea "c"
type textarea "{"
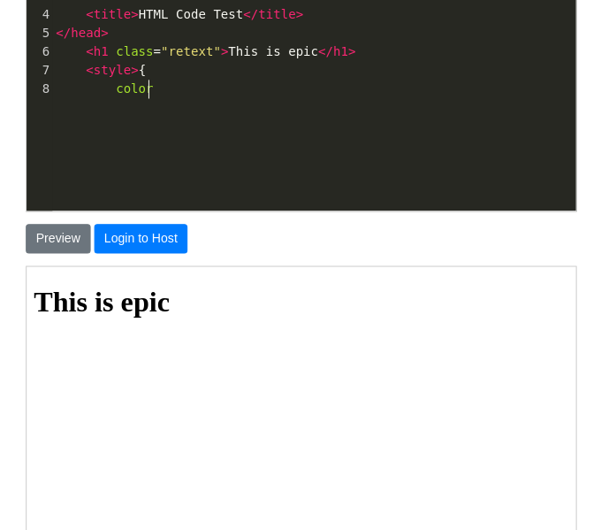
scroll to position [6, 34]
type textarea "color: red;"
type textarea "}"
click at [65, 253] on button "Preview" at bounding box center [59, 241] width 65 height 30
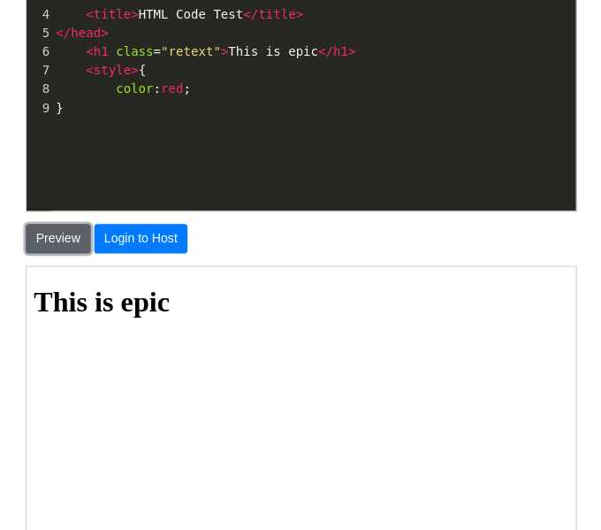
click at [63, 249] on button "Preview" at bounding box center [59, 241] width 65 height 30
click at [63, 247] on button "Preview" at bounding box center [59, 241] width 65 height 30
click at [149, 122] on div "x 1 <!DOCTYPE html> 2 < html > 3 < head > 4 < title > HTML Code Test </ title >…" at bounding box center [313, 94] width 573 height 290
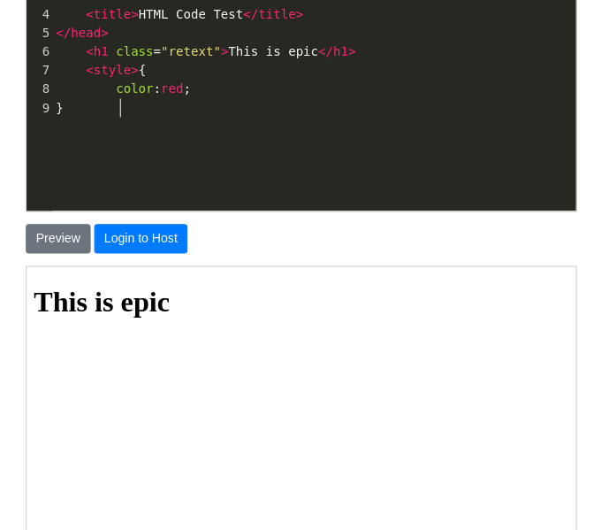
click at [134, 75] on span "< style > {" at bounding box center [101, 72] width 89 height 14
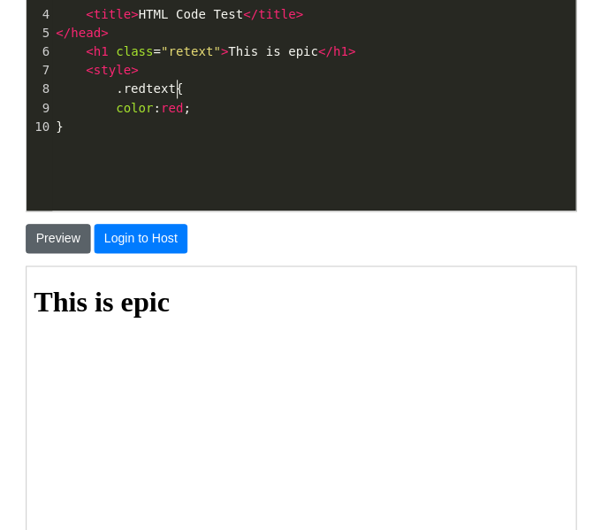
type textarea ".redtext"
click at [65, 226] on button "Preview" at bounding box center [59, 241] width 65 height 30
click at [63, 236] on button "Preview" at bounding box center [59, 241] width 65 height 30
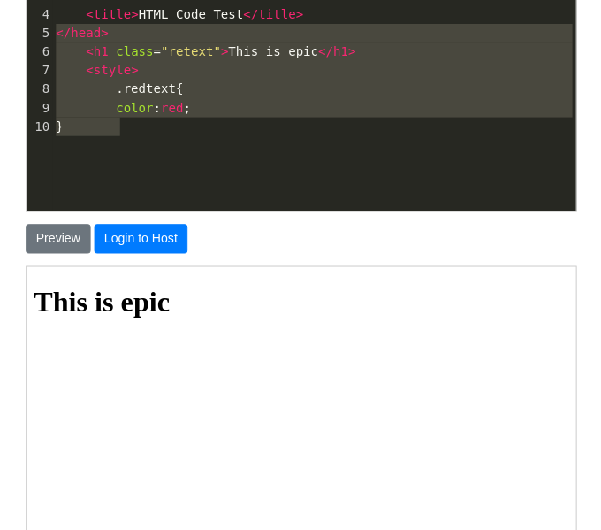
type textarea "<h1 class="retext"> This is epic</h1> <style> .redtext { color: red; }"
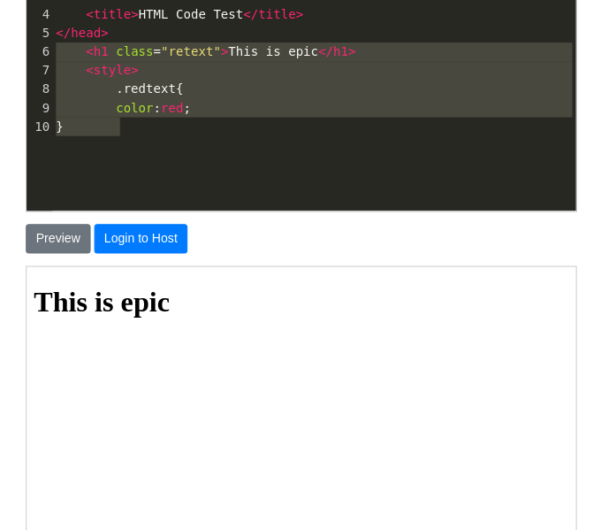
drag, startPoint x: 132, startPoint y: 120, endPoint x: 50, endPoint y: 51, distance: 106.7
click at [53, 51] on div "1 <!DOCTYPE html> 2 < html > 3 < head > 4 < title > HTML Code Test </ title > 5…" at bounding box center [313, 45] width 521 height 186
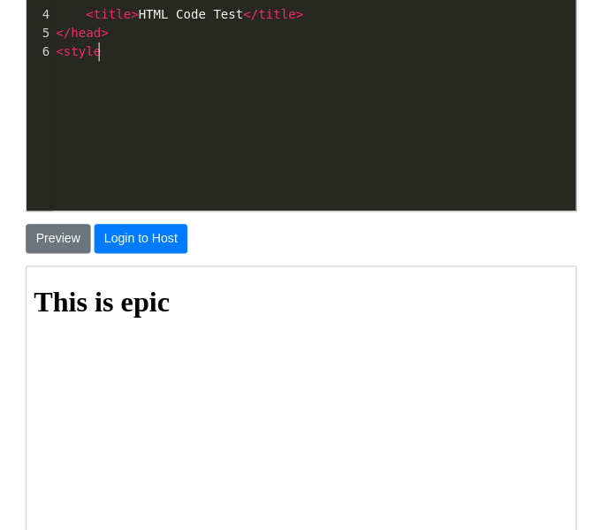
type textarea "<style?"
type textarea ">"
type textarea ".redtext {"
type textarea "color: re;"
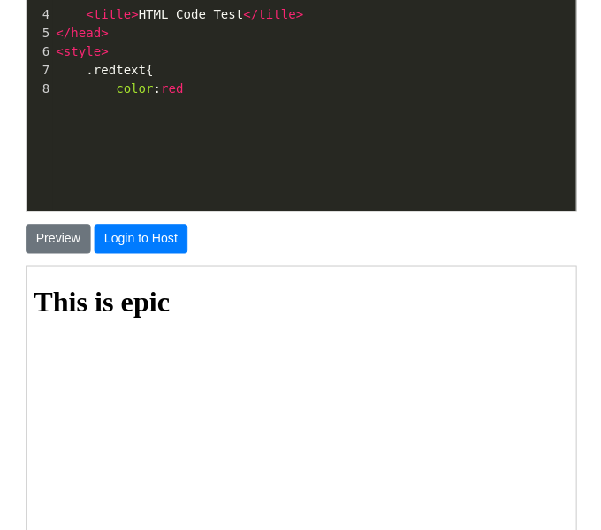
type textarea "d;"
type textarea "}"
type textarea "</style>"
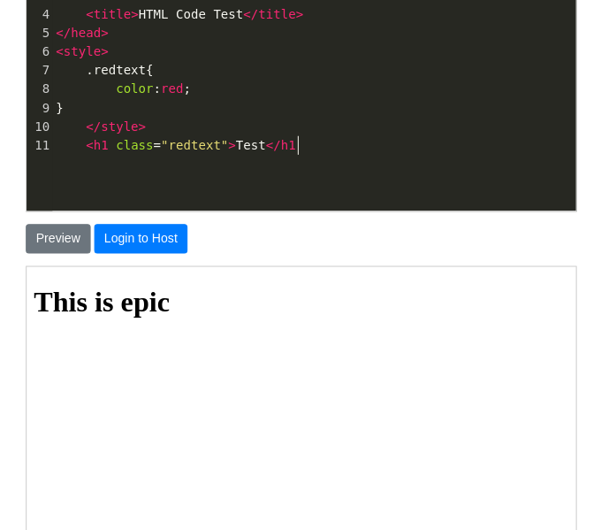
scroll to position [6, 218]
type textarea "<h1 class="redtext"> Test </h1>"
click at [47, 240] on button "Preview" at bounding box center [59, 241] width 65 height 30
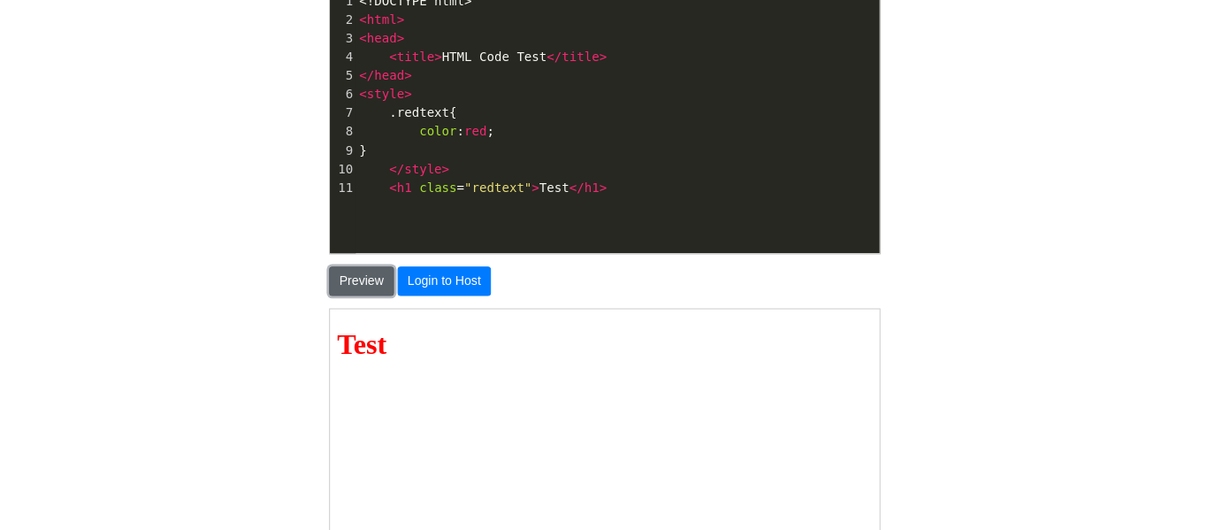
scroll to position [200, 0]
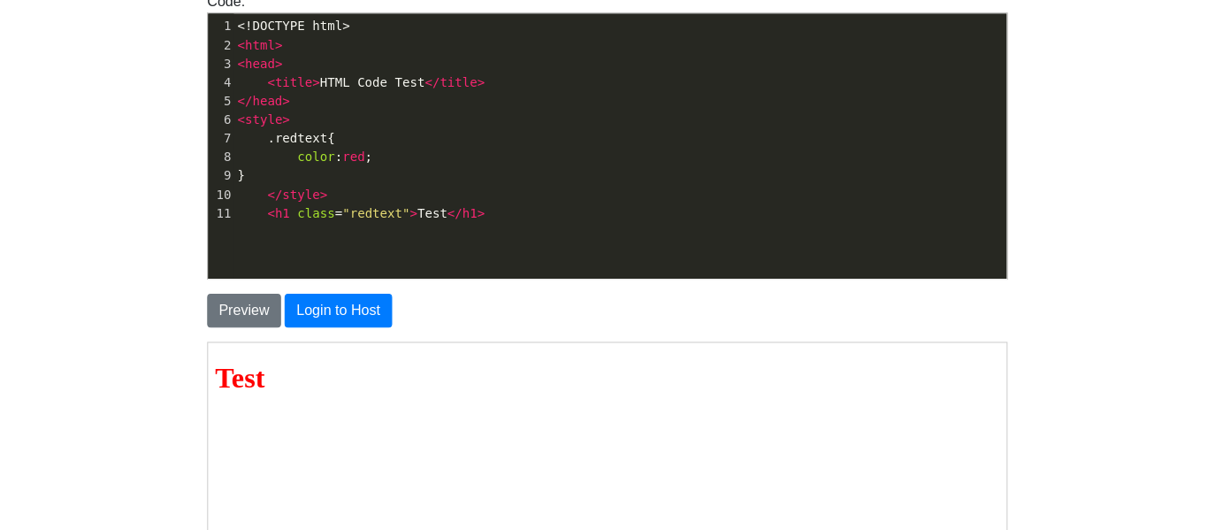
click at [490, 210] on pre "< h1 class = "redtext" > Test </ h1 >" at bounding box center [617, 213] width 769 height 19
type textarea "<h1?t"
type textarea ">test</h1>"
click at [238, 310] on button "Preview" at bounding box center [242, 311] width 73 height 34
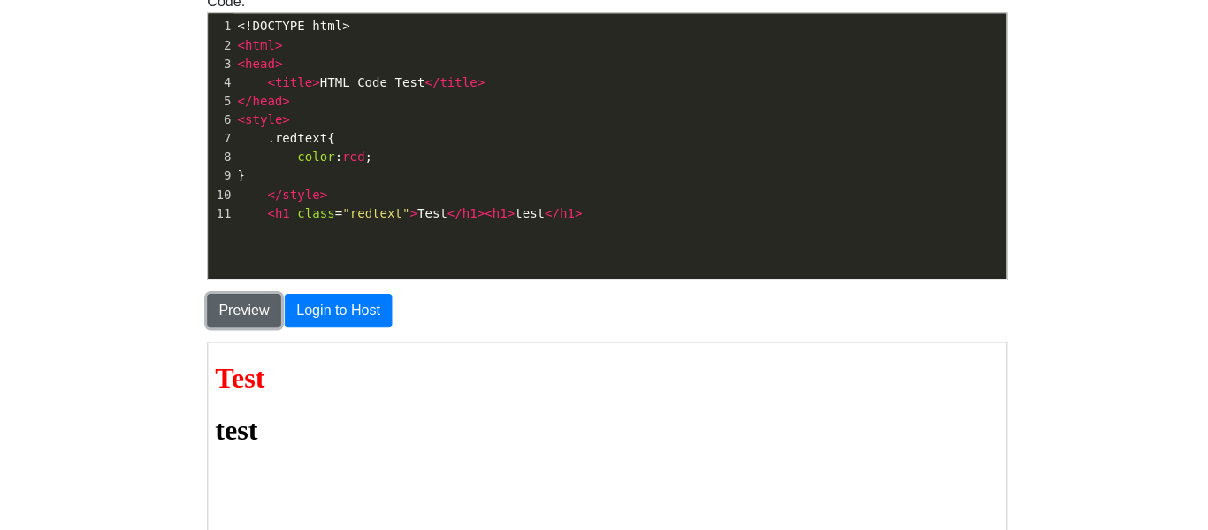
click at [238, 310] on button "Preview" at bounding box center [242, 311] width 73 height 34
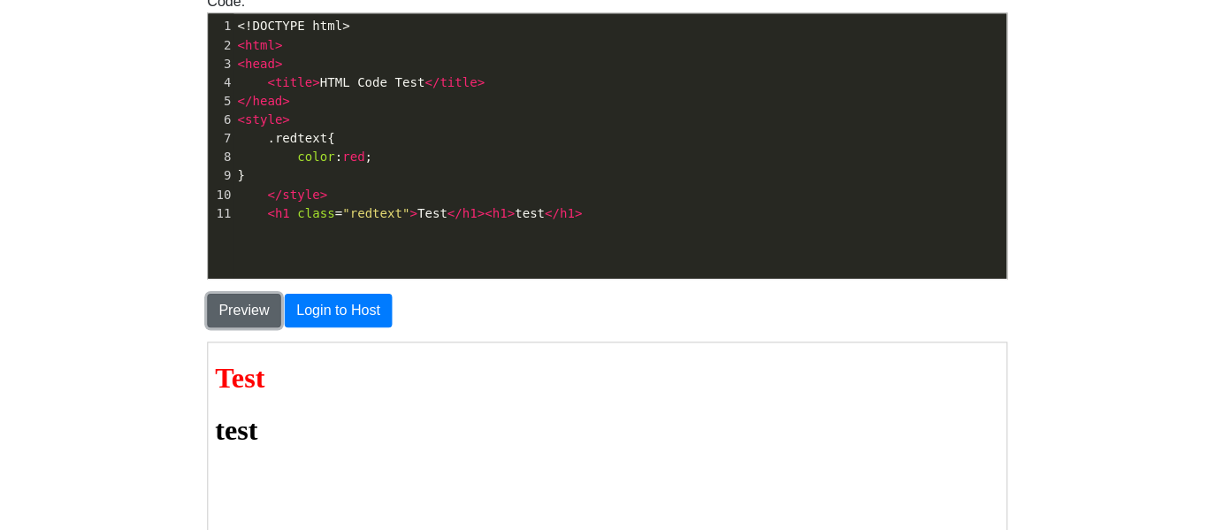
click at [238, 310] on button "Preview" at bounding box center [242, 311] width 73 height 34
